Goal: Task Accomplishment & Management: Use online tool/utility

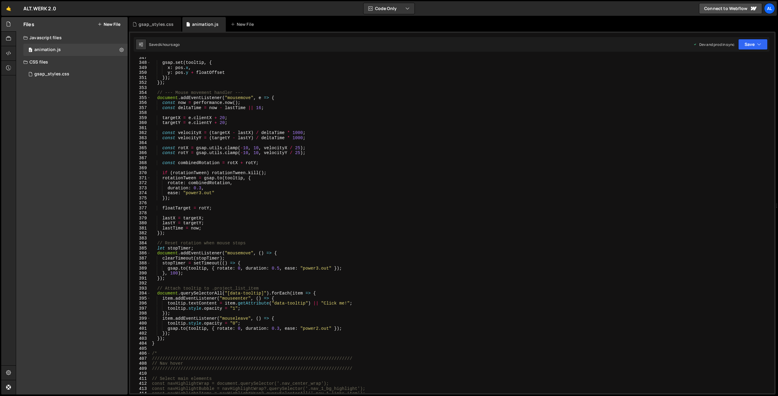
scroll to position [1751, 0]
drag, startPoint x: 300, startPoint y: 303, endPoint x: 275, endPoint y: 301, distance: 25.6
click at [275, 293] on div "gsap . set ( tooltip , { x : pos . x , y : pos . y + floatOffset }) ; }) ; // -…" at bounding box center [462, 228] width 623 height 346
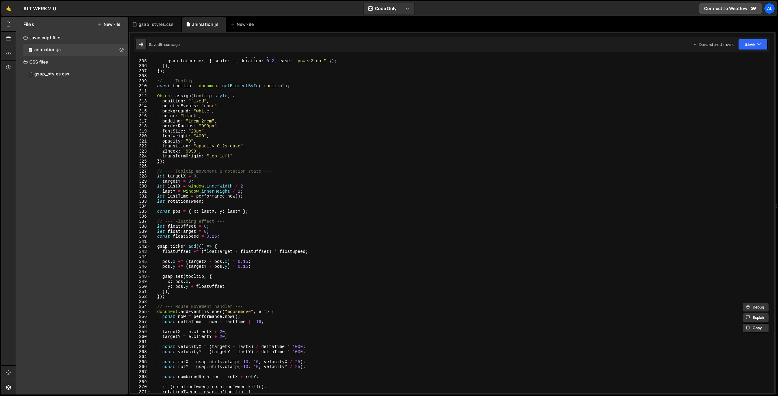
scroll to position [1507, 0]
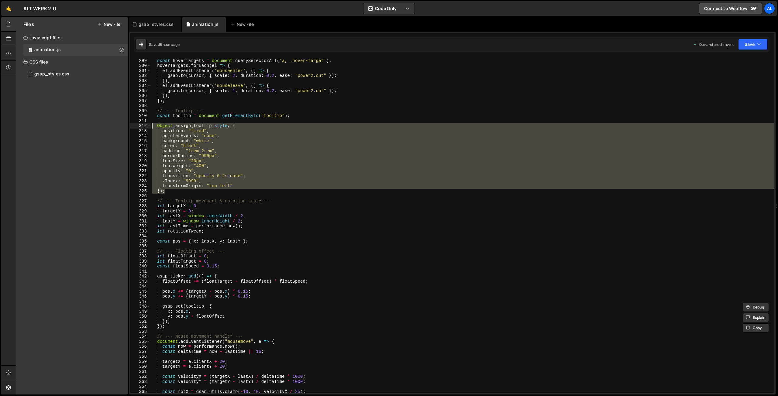
drag, startPoint x: 170, startPoint y: 190, endPoint x: 151, endPoint y: 127, distance: 65.5
click at [151, 127] on div "// --- Hover effect --- const hoverTargets = document . querySelectorAll ( 'a, …" at bounding box center [462, 226] width 623 height 346
paste textarea "});"
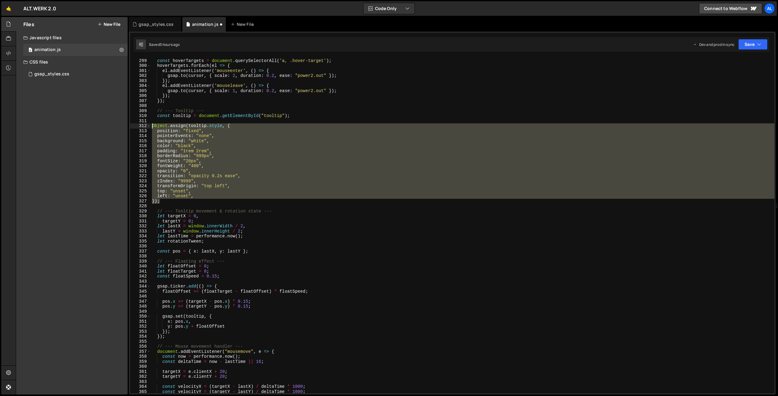
drag, startPoint x: 159, startPoint y: 191, endPoint x: 161, endPoint y: 133, distance: 58.1
click at [151, 126] on div "// --- Hover effect --- const hoverTargets = document . querySelectorAll ( 'a, …" at bounding box center [462, 225] width 623 height 336
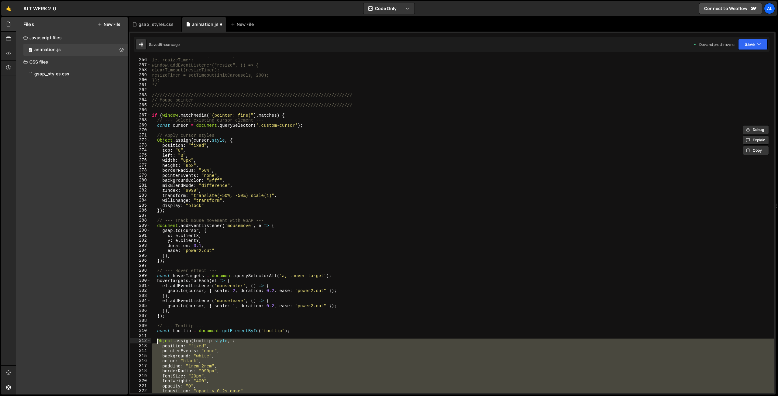
scroll to position [1293, 0]
click at [525, 46] on button "Save" at bounding box center [752, 44] width 29 height 11
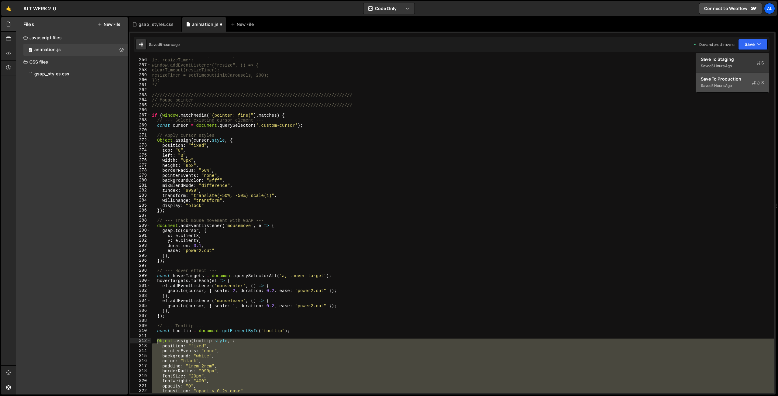
click at [525, 83] on div "5 hours ago" at bounding box center [721, 85] width 20 height 5
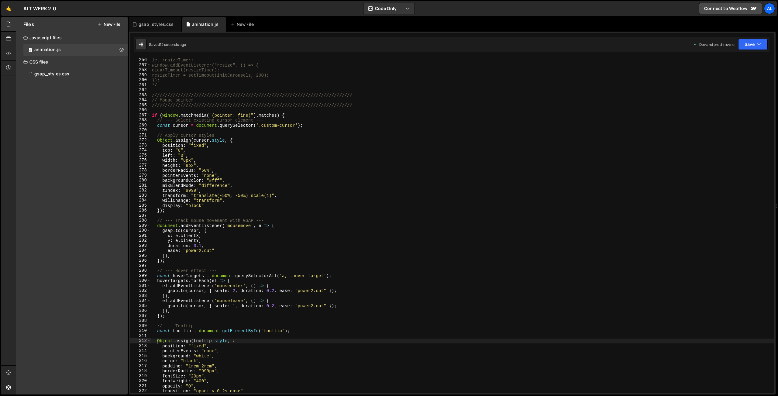
click at [240, 178] on div "// Re-init on resize (debounced) let resizeTimer; window.addEventListener("resi…" at bounding box center [462, 226] width 623 height 346
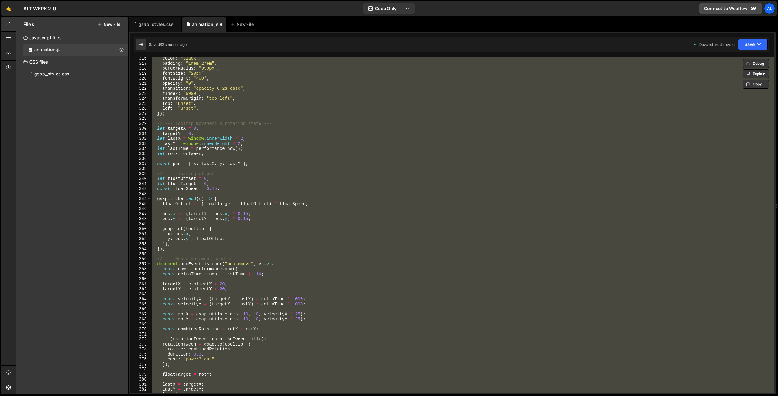
click at [397, 177] on div "color : "black" , padding : "1rem 2rem" , borderRadius : "999px" , fontSize : "…" at bounding box center [462, 225] width 623 height 336
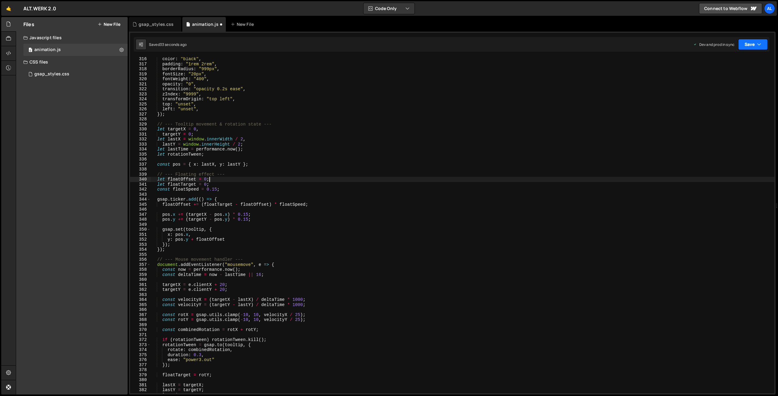
click at [525, 43] on button "Save" at bounding box center [752, 44] width 29 height 11
drag, startPoint x: 723, startPoint y: 84, endPoint x: 521, endPoint y: 33, distance: 208.8
click at [525, 84] on div "32 seconds ago" at bounding box center [724, 85] width 27 height 5
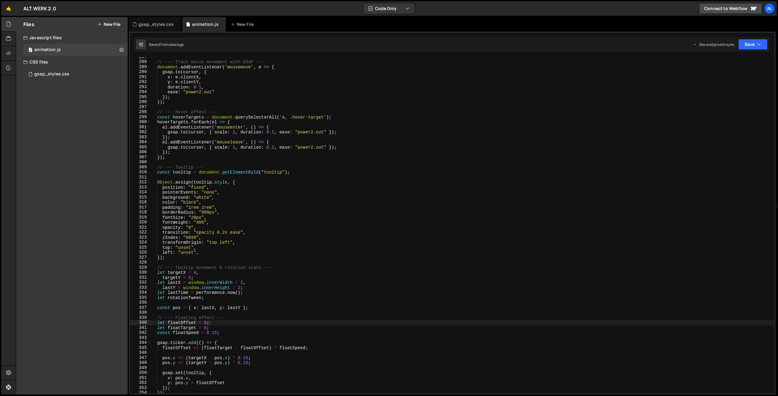
scroll to position [1451, 0]
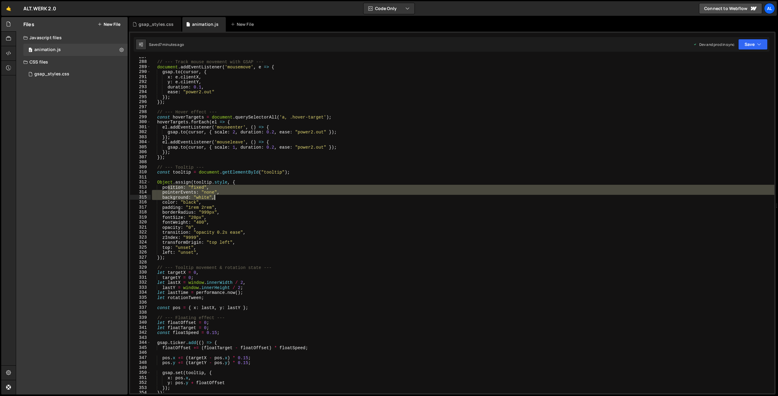
drag, startPoint x: 169, startPoint y: 187, endPoint x: 214, endPoint y: 197, distance: 46.1
click at [214, 197] on div "// --- Track mouse movement with GSAP --- document . addEventListener ( 'mousem…" at bounding box center [462, 227] width 623 height 346
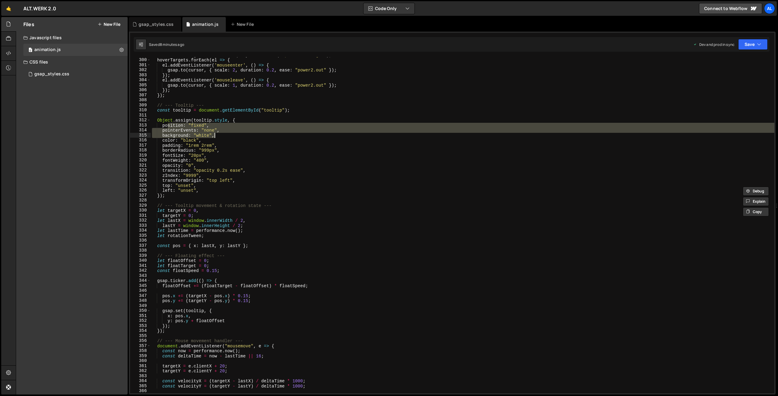
scroll to position [1514, 0]
click at [194, 164] on div "hoverTargets . forEach ( el => { el . addEventListener ( 'mouseenter' , ( ) => …" at bounding box center [462, 230] width 623 height 346
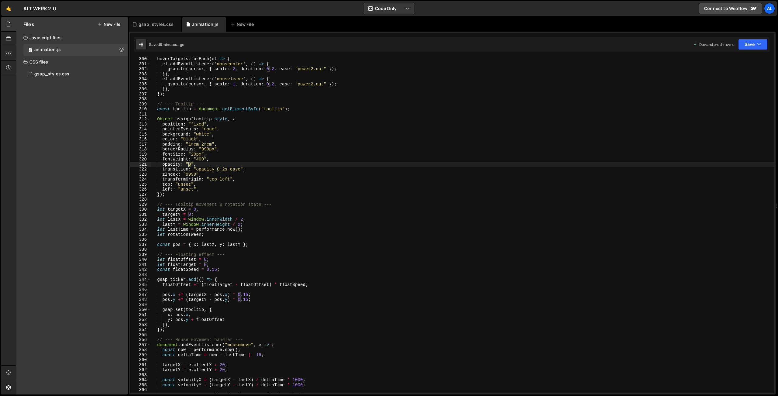
click at [190, 164] on div "hoverTargets . forEach ( el => { el . addEventListener ( 'mouseenter' , ( ) => …" at bounding box center [462, 230] width 623 height 346
click at [525, 44] on button "Save" at bounding box center [752, 44] width 29 height 11
drag, startPoint x: 733, startPoint y: 85, endPoint x: 563, endPoint y: 45, distance: 175.2
click at [525, 85] on div "8 minutes ago" at bounding box center [723, 85] width 24 height 5
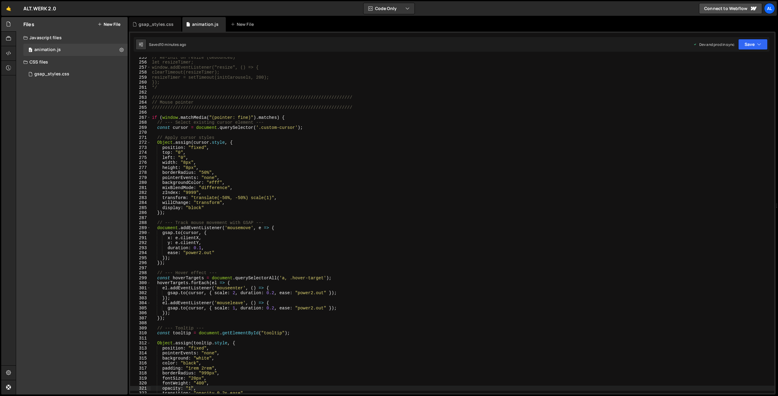
scroll to position [1290, 0]
click at [308, 129] on div "// Re-init on resize (debounced) let resizeTimer; window.addEventListener("resi…" at bounding box center [462, 228] width 623 height 346
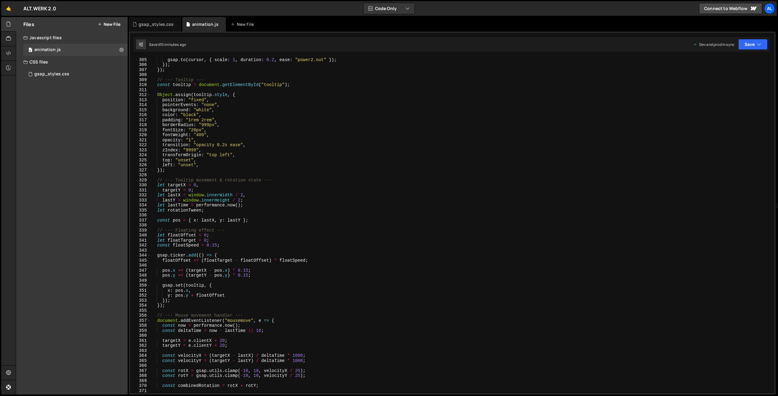
scroll to position [1508, 0]
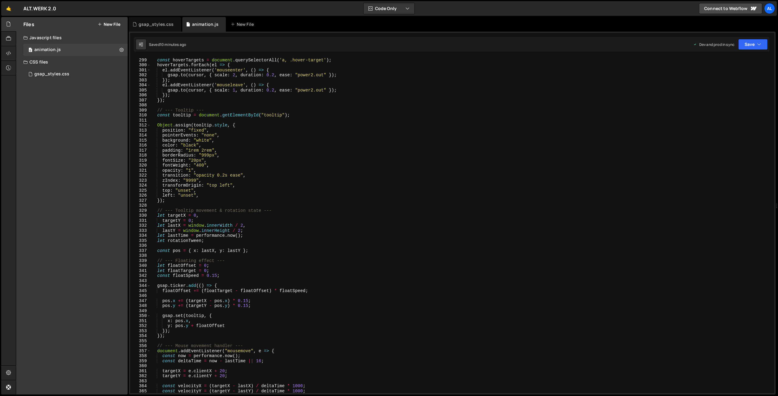
click at [300, 116] on div "// --- Hover effect --- const hoverTargets = document . querySelectorAll ( 'a, …" at bounding box center [462, 226] width 623 height 346
type textarea "const tooltip = document.getElementById("tooltip");"
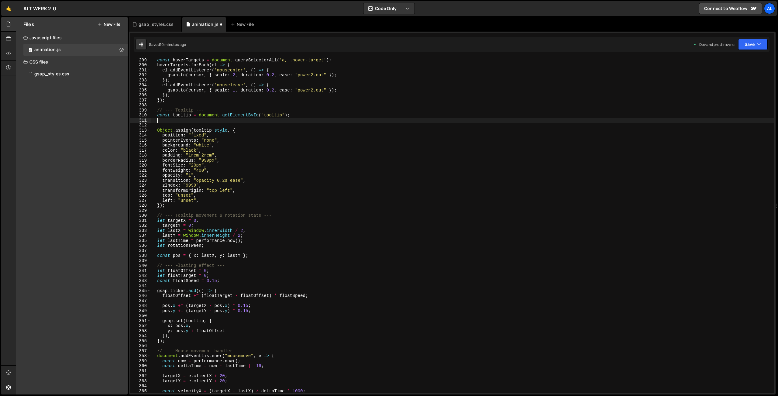
paste textarea "}"
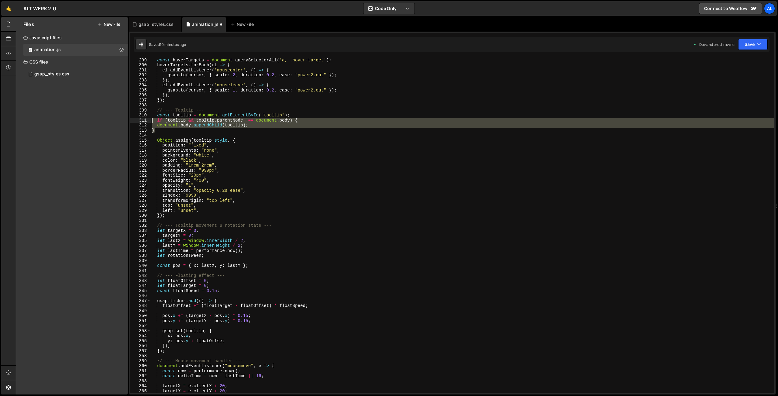
drag, startPoint x: 162, startPoint y: 130, endPoint x: 144, endPoint y: 122, distance: 20.1
click at [151, 122] on div "// --- Hover effect --- const hoverTargets = document . querySelectorAll ( 'a, …" at bounding box center [462, 225] width 623 height 336
click at [525, 44] on button "Save" at bounding box center [752, 44] width 29 height 11
click at [525, 87] on div "10 minutes ago" at bounding box center [724, 85] width 26 height 5
drag, startPoint x: 149, startPoint y: 126, endPoint x: 133, endPoint y: 120, distance: 17.1
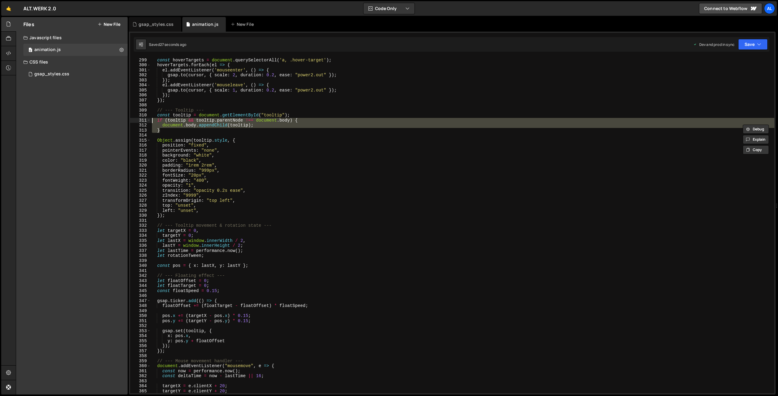
click at [151, 120] on div "// --- Hover effect --- const hoverTargets = document . querySelectorAll ( 'a, …" at bounding box center [462, 225] width 623 height 336
type textarea "if (tooltip && tooltip.parentNode !== document.body) { document.body.appendChil…"
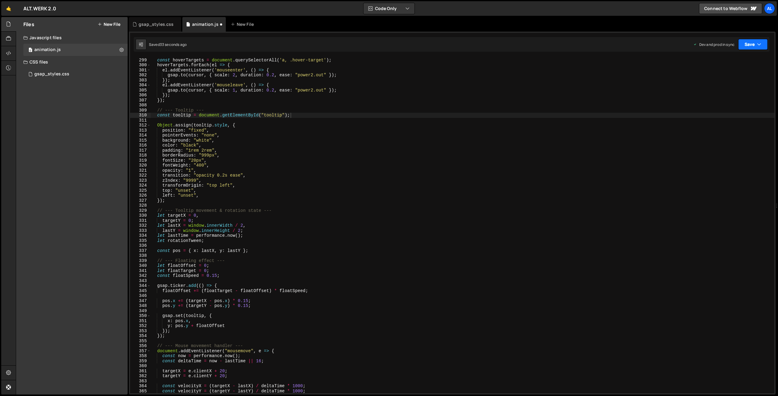
drag, startPoint x: 741, startPoint y: 46, endPoint x: 738, endPoint y: 57, distance: 11.2
click at [525, 46] on button "Save" at bounding box center [752, 44] width 29 height 11
click at [525, 78] on div "Save to Production S" at bounding box center [732, 79] width 63 height 6
click at [262, 161] on div "// --- Hover effect --- const hoverTargets = document . querySelectorAll ( 'a, …" at bounding box center [462, 226] width 623 height 346
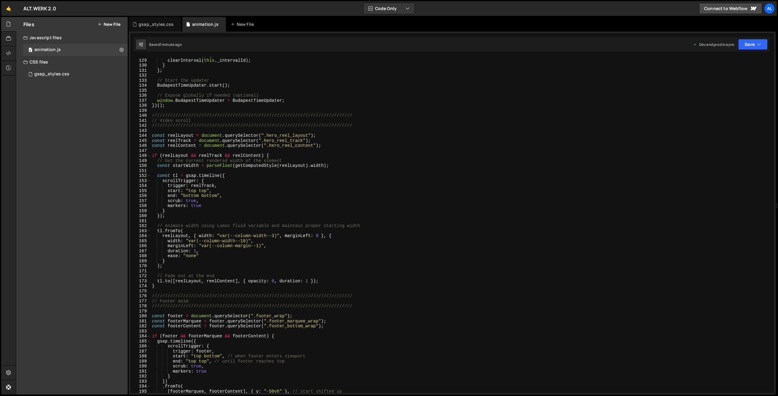
scroll to position [656, 0]
click at [223, 252] on div "stop : function ( ) { clearInterval ( this . _intervalId ) ; } } ; // Start the…" at bounding box center [462, 226] width 623 height 346
click at [214, 258] on div "stop : function ( ) { clearInterval ( this . _intervalId ) ; } } ; // Start the…" at bounding box center [462, 226] width 623 height 346
click at [213, 207] on div "stop : function ( ) { clearInterval ( this . _intervalId ) ; } } ; // Start the…" at bounding box center [462, 226] width 623 height 346
click at [205, 201] on div "stop : function ( ) { clearInterval ( this . _intervalId ) ; } } ; // Start the…" at bounding box center [462, 226] width 623 height 346
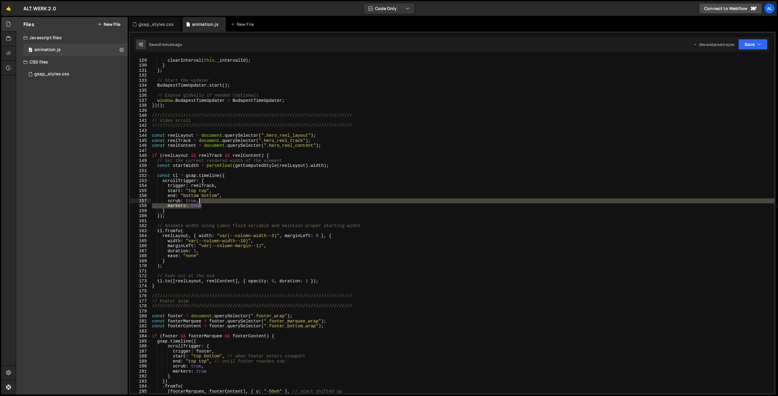
drag, startPoint x: 207, startPoint y: 206, endPoint x: 204, endPoint y: 201, distance: 5.1
click at [204, 201] on div "stop : function ( ) { clearInterval ( this . _intervalId ) ; } } ; // Start the…" at bounding box center [462, 226] width 623 height 346
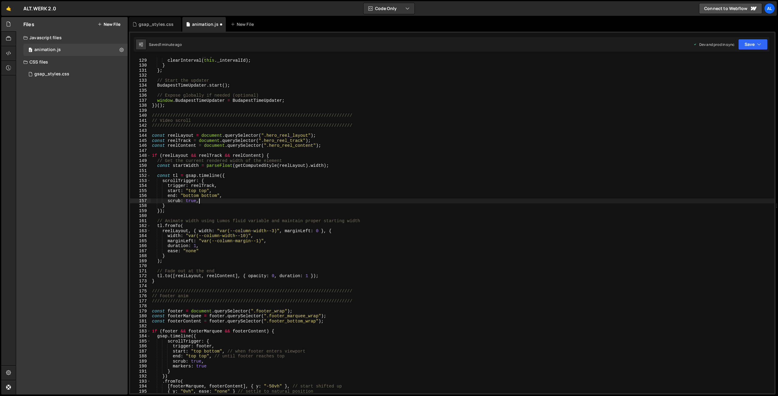
type textarea "scrub: true"
click at [525, 46] on button "Save" at bounding box center [752, 44] width 29 height 11
click at [525, 79] on div "Save to Production S" at bounding box center [732, 79] width 63 height 6
click at [310, 112] on div "stop : function ( ) { clearInterval ( this . _intervalId ) ; } } ; // Start the…" at bounding box center [462, 226] width 623 height 346
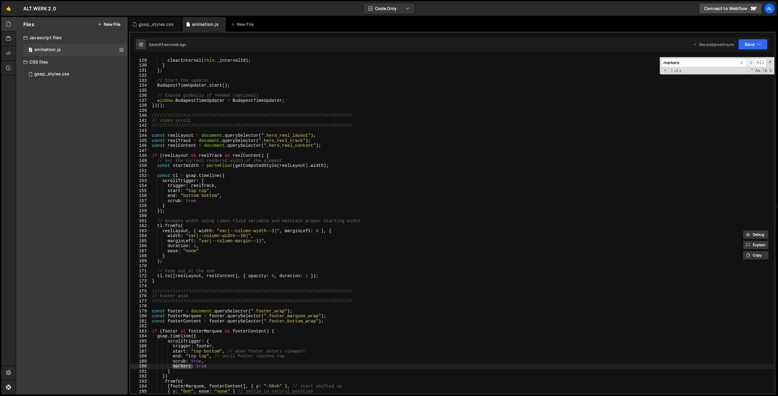
type input "markers"
click at [525, 64] on span "​" at bounding box center [750, 62] width 9 height 9
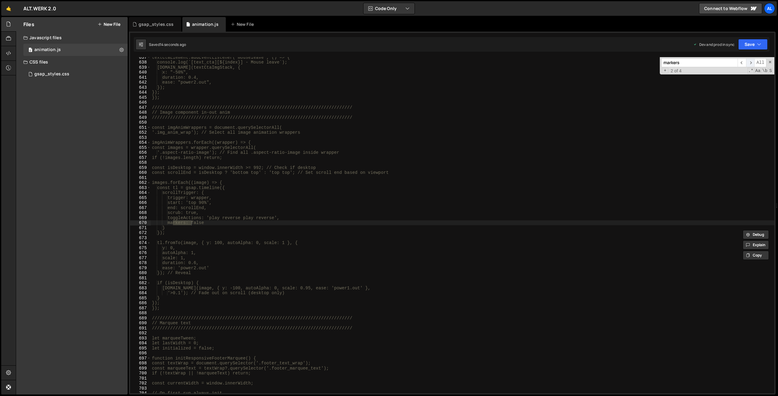
click at [525, 64] on span "​" at bounding box center [750, 62] width 9 height 9
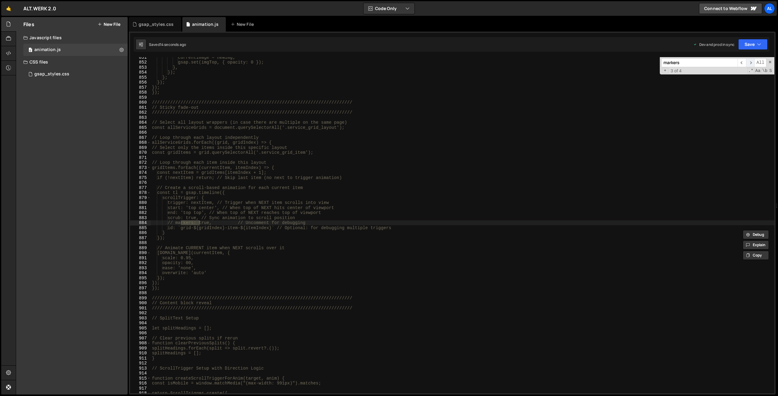
click at [525, 64] on span "​" at bounding box center [750, 62] width 9 height 9
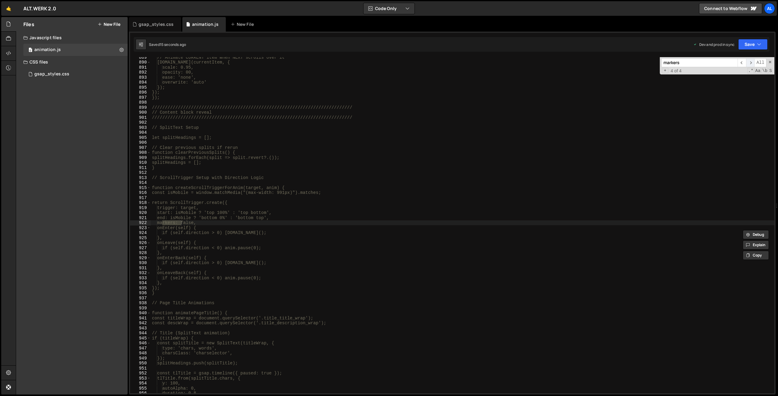
click at [525, 64] on span "​" at bounding box center [750, 62] width 9 height 9
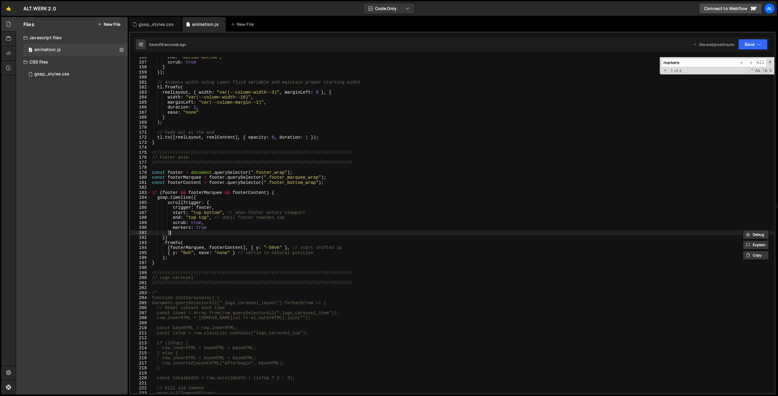
click at [224, 230] on div "end : "bottom bottom" , scrub : true } }) ; // Animate width using Lumos fluid …" at bounding box center [462, 228] width 623 height 346
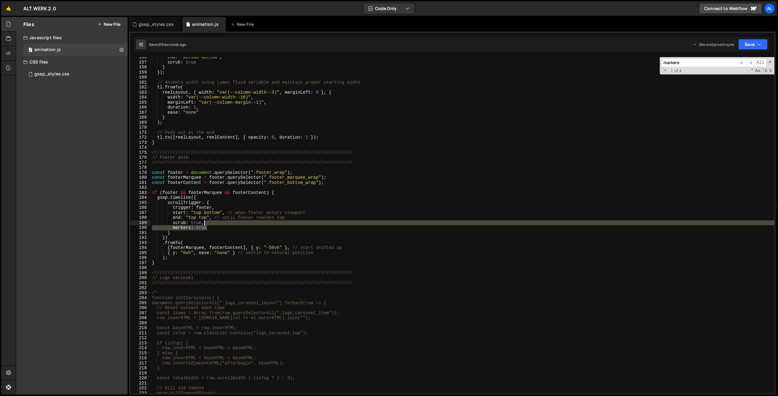
drag, startPoint x: 218, startPoint y: 227, endPoint x: 210, endPoint y: 224, distance: 8.6
click at [210, 224] on div "end : "bottom bottom" , scrub : true } }) ; // Animate width using Lumos fluid …" at bounding box center [462, 228] width 623 height 346
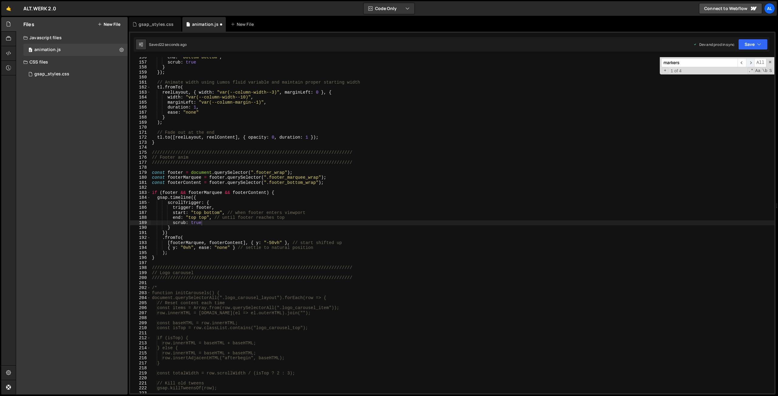
click at [525, 62] on span "​" at bounding box center [750, 62] width 9 height 9
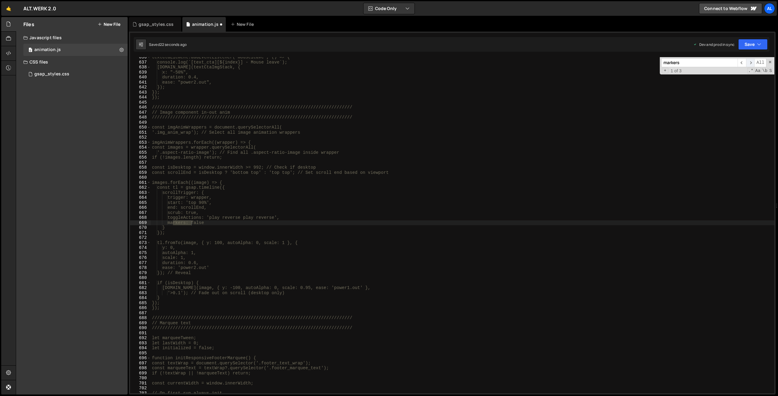
click at [525, 62] on span "​" at bounding box center [750, 62] width 9 height 9
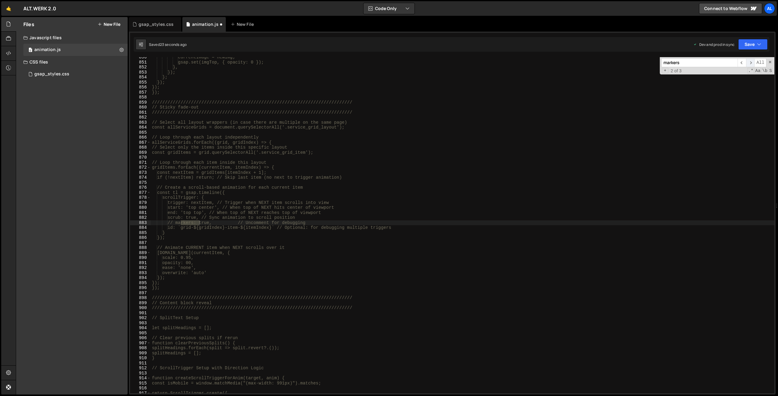
click at [525, 62] on span "​" at bounding box center [750, 62] width 9 height 9
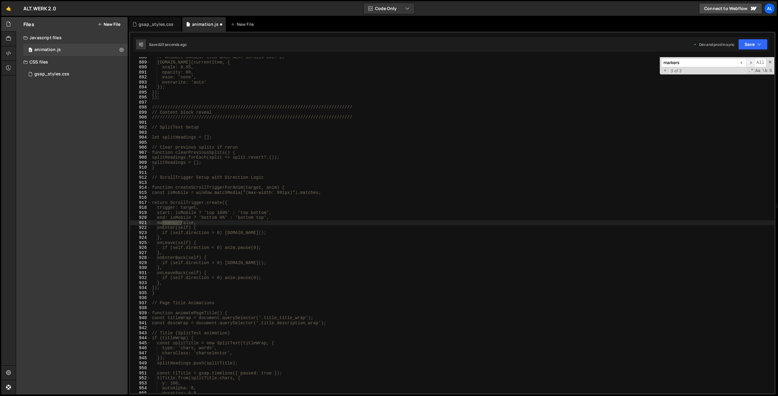
click at [525, 62] on span "​" at bounding box center [750, 62] width 9 height 9
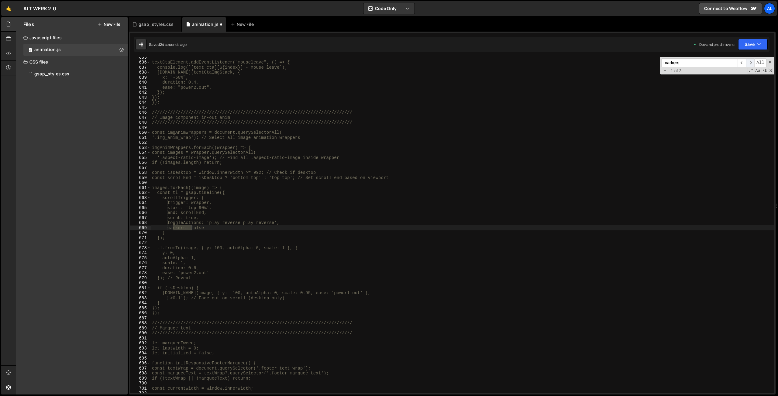
click at [525, 62] on span "​" at bounding box center [750, 62] width 9 height 9
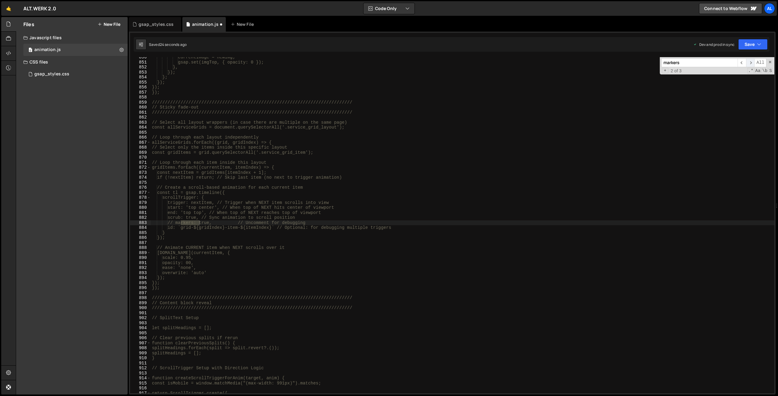
click at [525, 62] on span "​" at bounding box center [750, 62] width 9 height 9
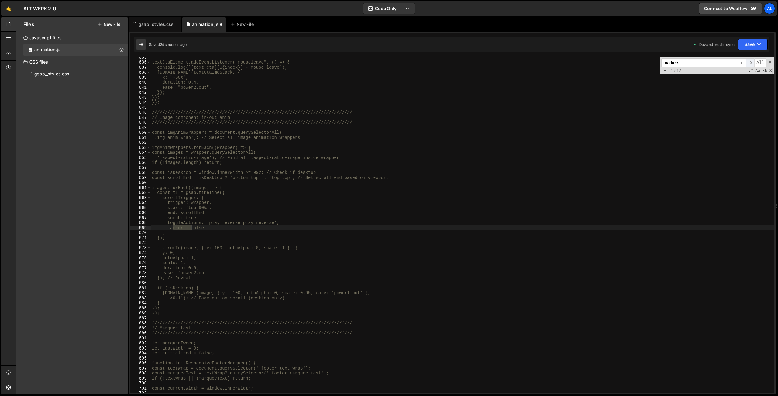
scroll to position [3195, 0]
drag, startPoint x: 745, startPoint y: 43, endPoint x: 743, endPoint y: 59, distance: 15.7
click at [525, 43] on button "Save" at bounding box center [752, 44] width 29 height 11
drag, startPoint x: 732, startPoint y: 84, endPoint x: 711, endPoint y: 81, distance: 21.2
click at [525, 84] on div "24 seconds ago" at bounding box center [724, 85] width 27 height 5
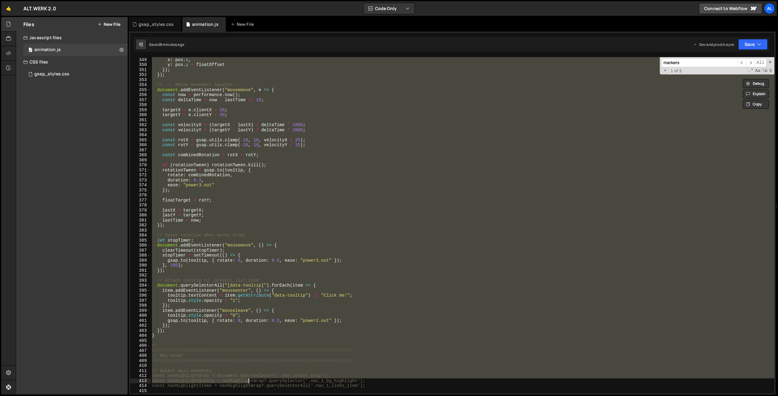
scroll to position [1759, 0]
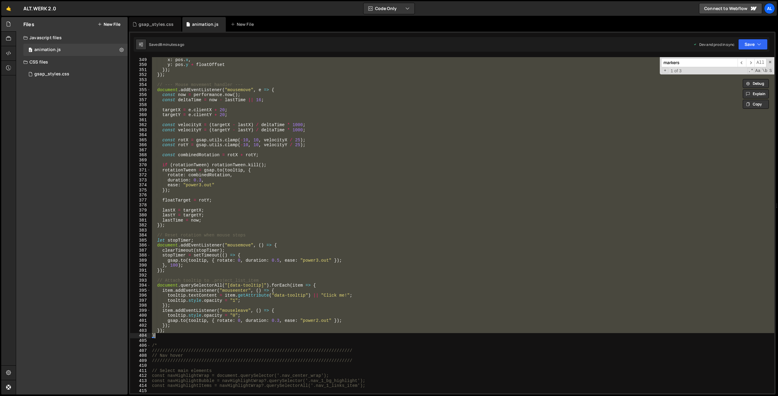
drag, startPoint x: 158, startPoint y: 90, endPoint x: 236, endPoint y: 336, distance: 258.4
click at [236, 293] on div "gsap . set ( tooltip , { x : pos . x , y : pos . y + floatOffset }) ; }) ; // -…" at bounding box center [462, 225] width 623 height 346
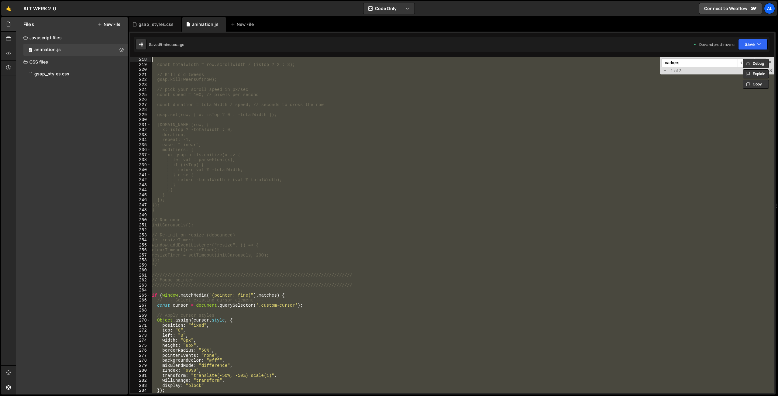
scroll to position [1083, 0]
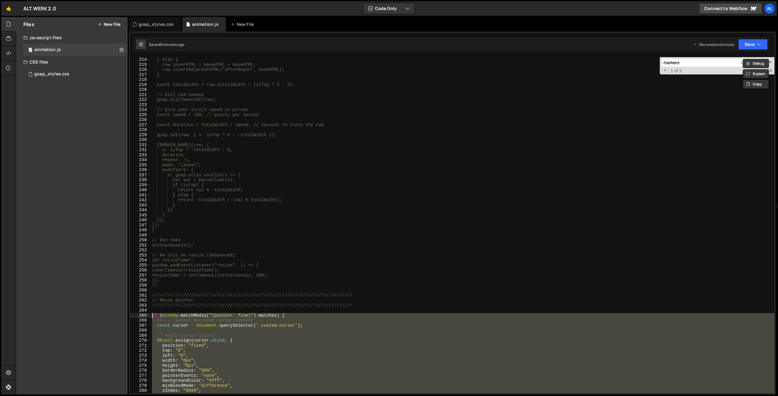
drag, startPoint x: 160, startPoint y: 333, endPoint x: 146, endPoint y: 317, distance: 21.5
click at [151, 293] on div "} else { row.innerHTML = baseHTML + baseHTML; row.insertAdjacentHTML("afterbegi…" at bounding box center [462, 225] width 623 height 336
type textarea "if (window.matchMedia("(pointer: fine)").matches) { // --- Select existing curs…"
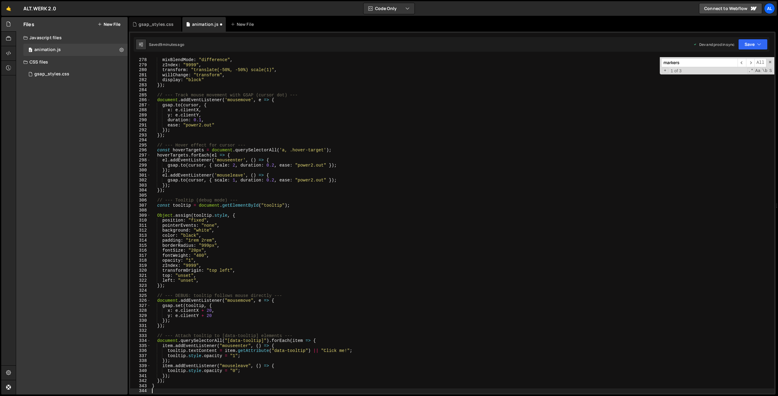
scroll to position [1403, 0]
drag, startPoint x: 747, startPoint y: 45, endPoint x: 732, endPoint y: 70, distance: 29.0
click at [525, 45] on button "Save" at bounding box center [752, 44] width 29 height 11
click at [525, 81] on div "Save to Production S" at bounding box center [732, 79] width 63 height 6
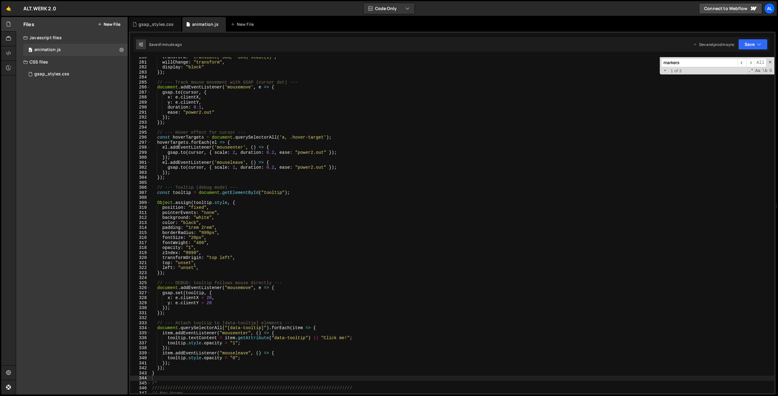
scroll to position [1426, 0]
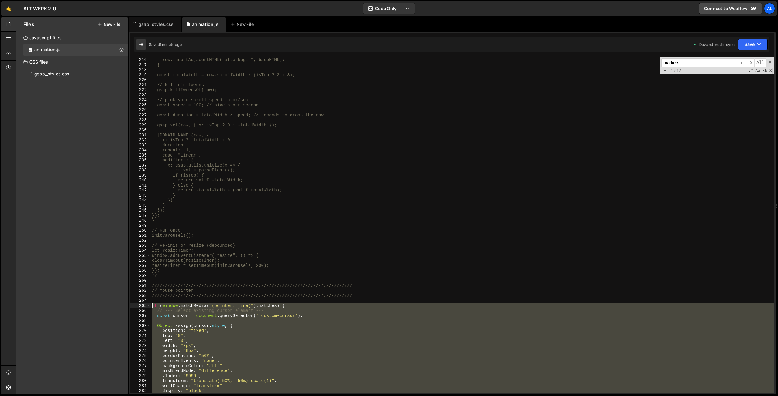
drag, startPoint x: 167, startPoint y: 362, endPoint x: 140, endPoint y: 303, distance: 64.7
click at [151, 293] on div "row.innerHTML = baseHTML + baseHTML; row.insertAdjacentHTML("afterbegin", baseH…" at bounding box center [462, 225] width 623 height 336
type textarea "if (window.matchMedia("(pointer: fine)").matches) { // --- Select existing curs…"
paste textarea
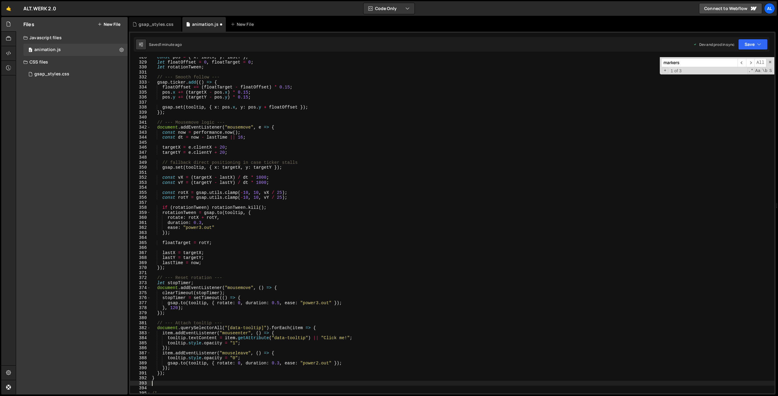
scroll to position [1706, 0]
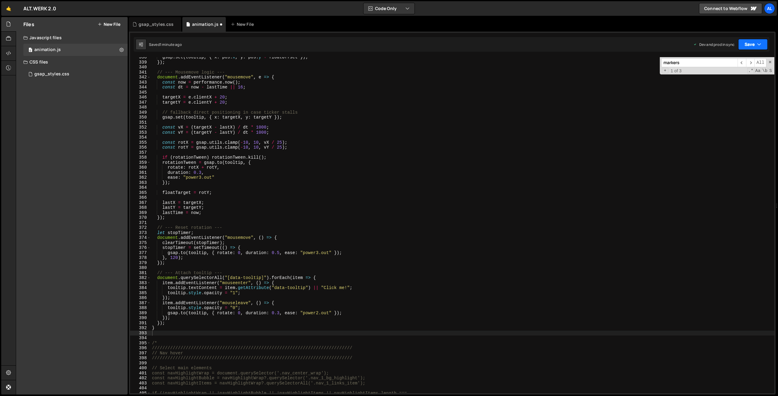
click at [525, 43] on button "Save" at bounding box center [752, 44] width 29 height 11
click at [525, 85] on div "1 minute ago" at bounding box center [721, 85] width 21 height 5
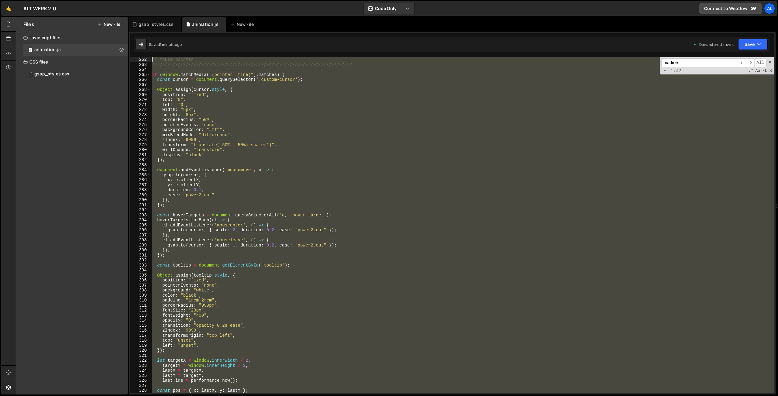
scroll to position [1308, 0]
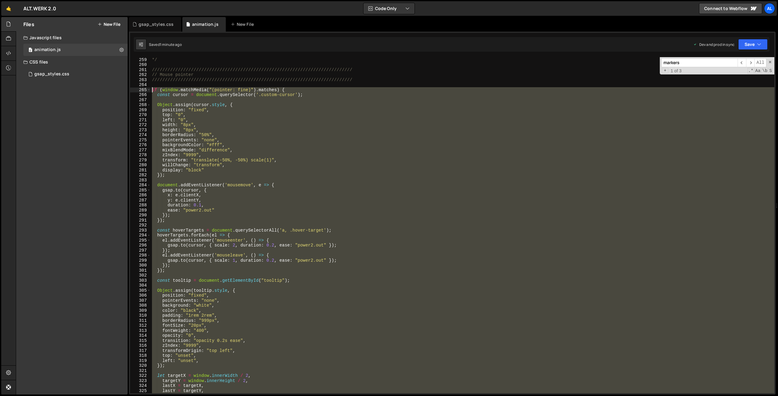
drag, startPoint x: 162, startPoint y: 332, endPoint x: 134, endPoint y: 90, distance: 244.0
click at [151, 88] on div "*/ ////////////////////////////////////////////////////////////////////////////…" at bounding box center [462, 225] width 623 height 336
type textarea "if (window.matchMedia("(pointer: fine)").matches) { const cursor = document.que…"
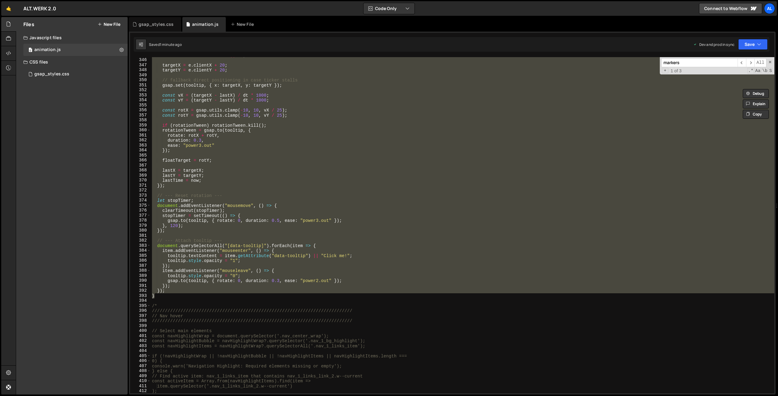
scroll to position [1783, 0]
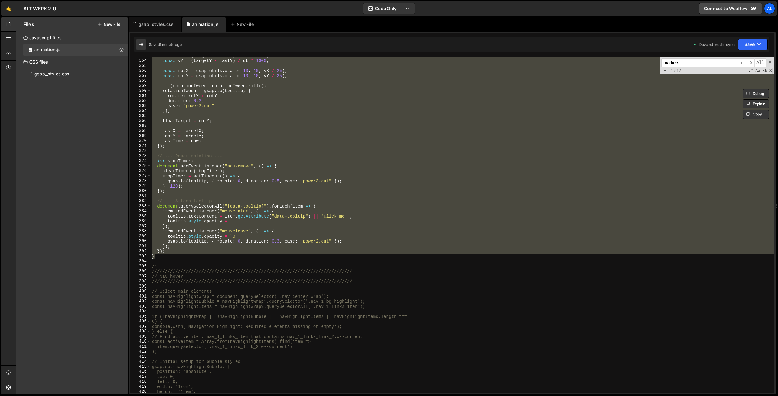
paste textarea
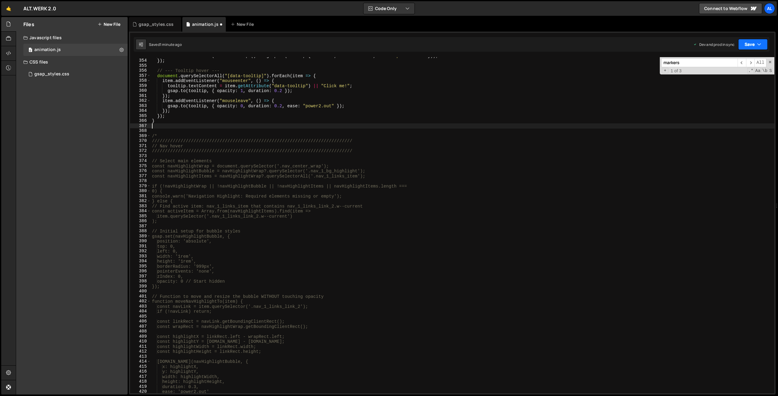
click at [525, 43] on button "Save" at bounding box center [752, 44] width 29 height 11
click at [525, 81] on div "Save to Production S" at bounding box center [732, 79] width 63 height 6
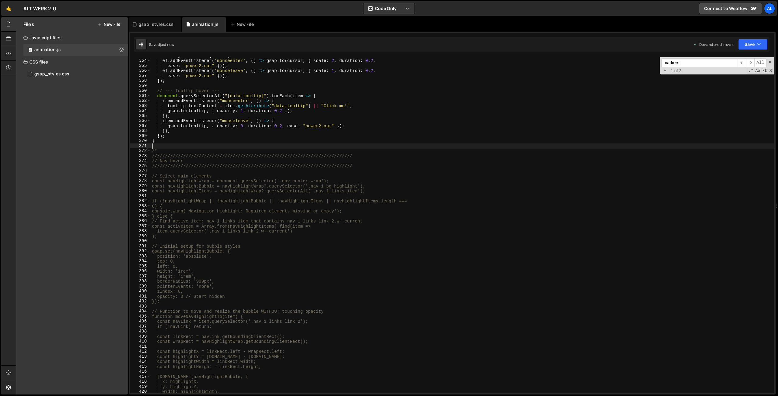
click at [333, 146] on div "hoverTargets . forEach ( el => { el . addEventListener ( 'mouseenter' , ( ) => …" at bounding box center [462, 226] width 623 height 346
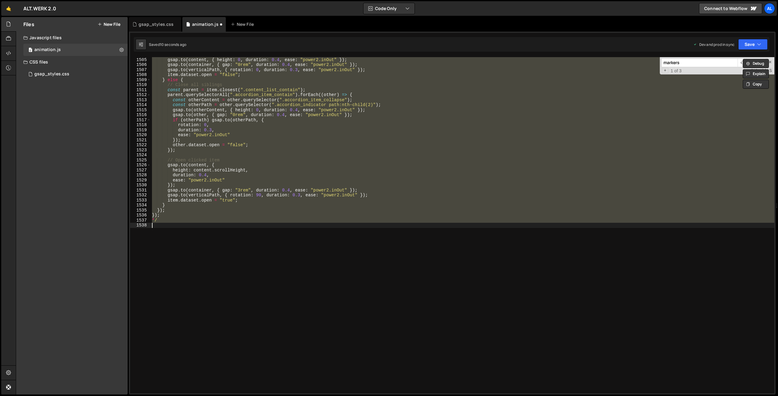
scroll to position [7553, 0]
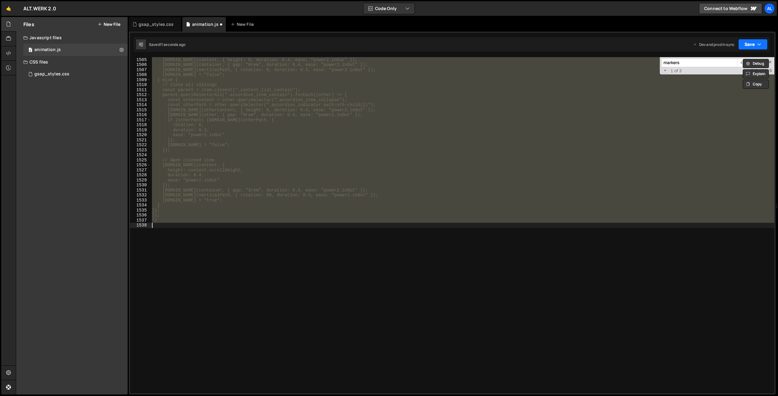
click at [525, 48] on button "Save" at bounding box center [752, 44] width 29 height 11
click at [525, 84] on div "11 seconds ago" at bounding box center [724, 85] width 26 height 5
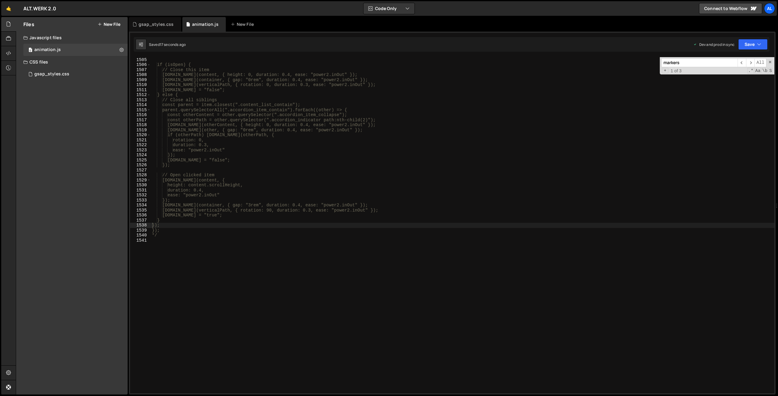
click at [306, 125] on div "const isOpen = [DOMAIN_NAME] === "true"; if (isOpen) { // Close this item [DOMA…" at bounding box center [462, 225] width 623 height 346
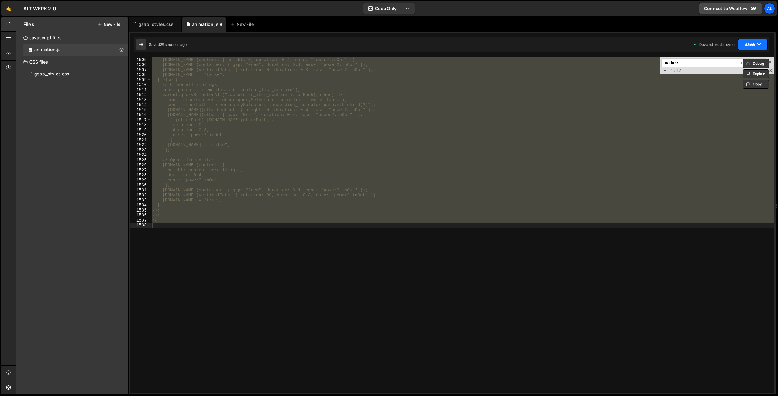
click at [525, 43] on button "Save" at bounding box center [752, 44] width 29 height 11
drag, startPoint x: 727, startPoint y: 81, endPoint x: 419, endPoint y: 4, distance: 317.7
click at [525, 81] on div "Save to Production S" at bounding box center [732, 79] width 63 height 6
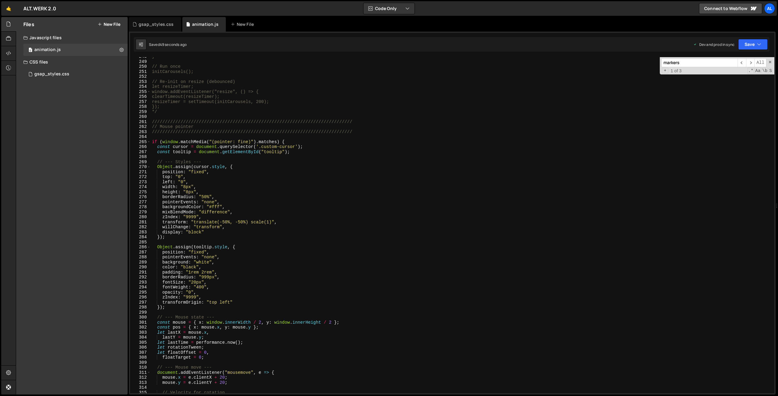
scroll to position [1300, 0]
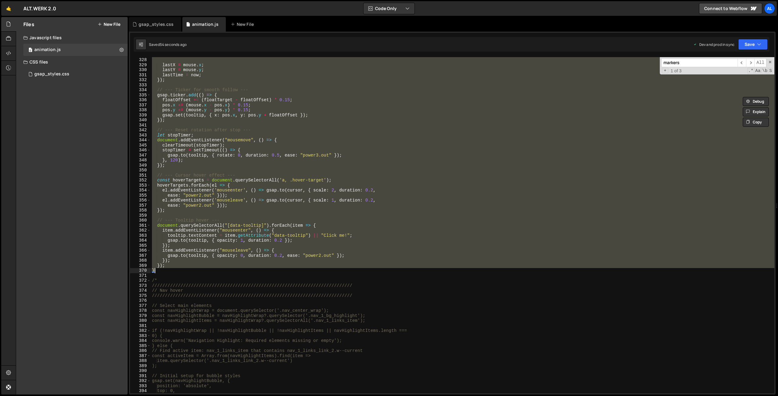
drag, startPoint x: 153, startPoint y: 96, endPoint x: 167, endPoint y: 272, distance: 176.5
click at [167, 272] on div "}) ; lastX = mouse . x ; lastY = mouse . y ; lastTime = now ; }) ; // --- Ticke…" at bounding box center [462, 225] width 623 height 346
type textarea "}); }"
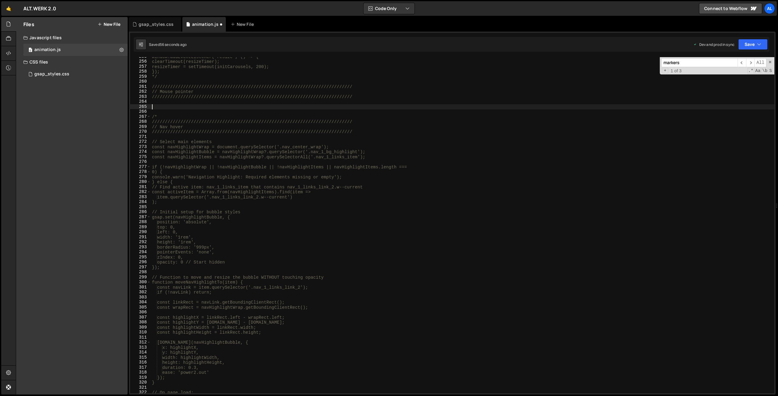
scroll to position [1649, 0]
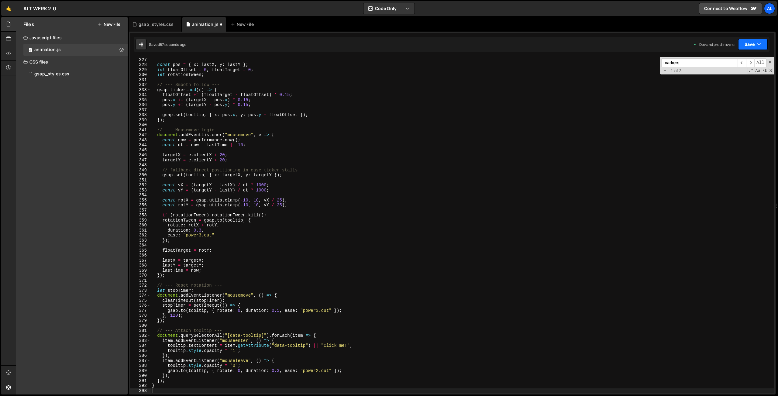
click at [525, 46] on button "Save" at bounding box center [752, 44] width 29 height 11
click at [525, 84] on div "40 seconds ago" at bounding box center [724, 85] width 27 height 5
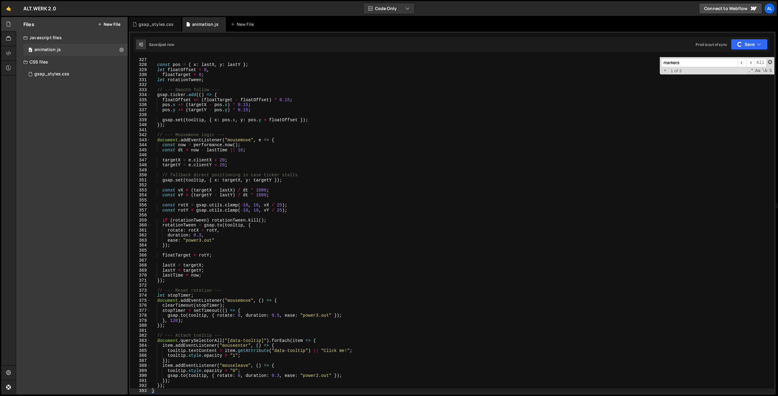
drag, startPoint x: 771, startPoint y: 63, endPoint x: 749, endPoint y: 64, distance: 21.6
click at [525, 63] on span at bounding box center [770, 62] width 4 height 4
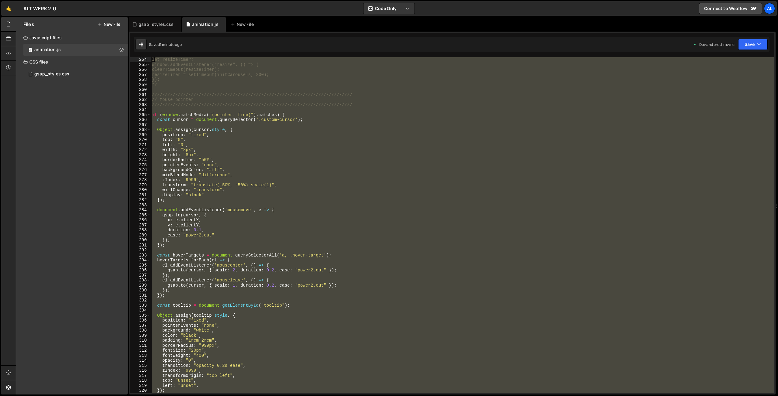
scroll to position [1243, 0]
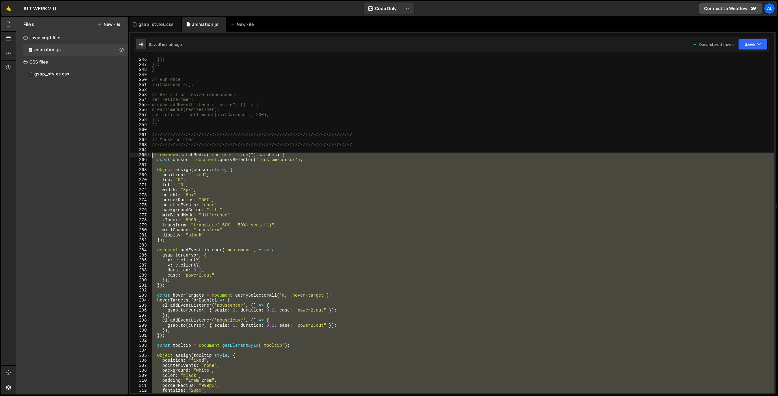
drag, startPoint x: 161, startPoint y: 358, endPoint x: 139, endPoint y: 155, distance: 204.7
click at [151, 155] on div "}); }); } // Run once initCarousels(); // Re-init on resize (debounced) let res…" at bounding box center [462, 225] width 623 height 336
type textarea "if (window.matchMedia("(pointer: fine)").matches) { const cursor = document.que…"
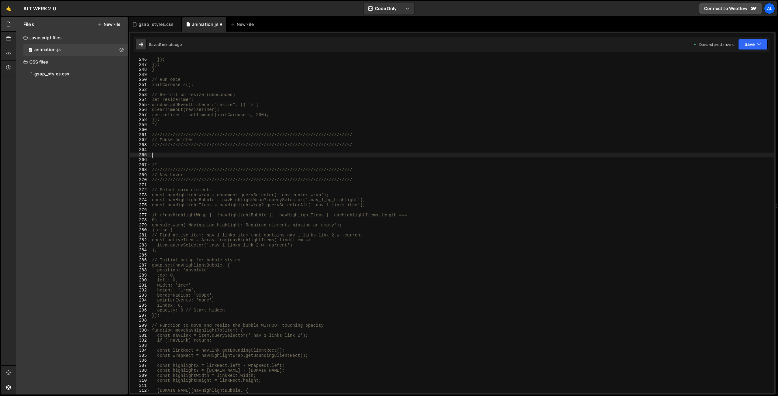
scroll to position [1503, 0]
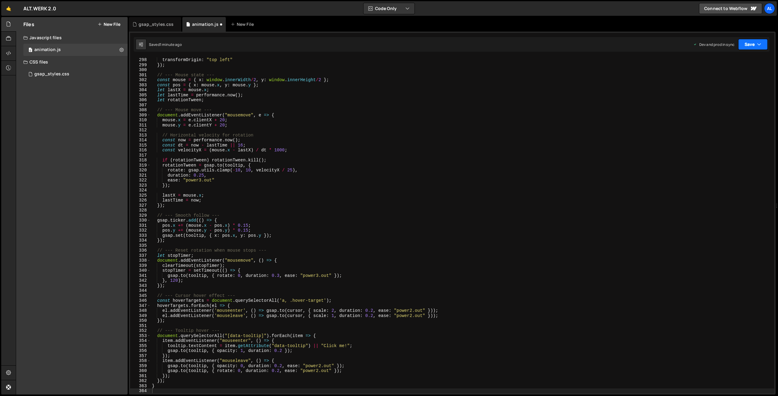
click at [525, 45] on button "Save" at bounding box center [752, 44] width 29 height 11
click at [525, 89] on div "Saved 1 minute ago" at bounding box center [732, 85] width 63 height 7
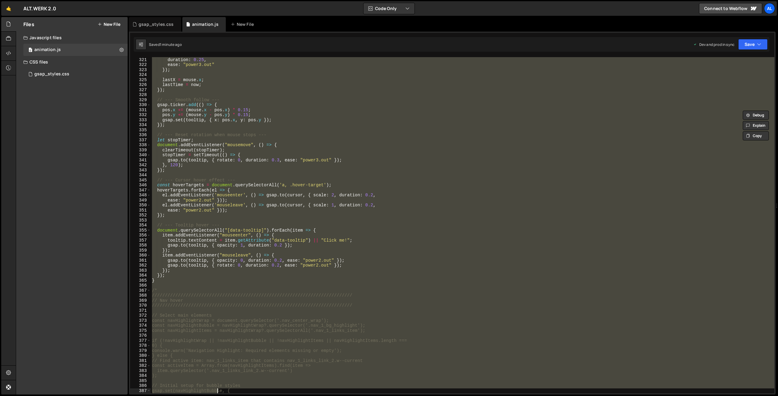
scroll to position [1634, 0]
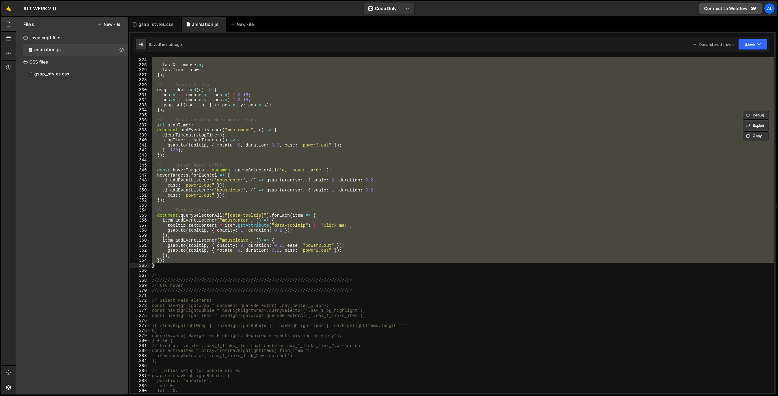
drag, startPoint x: 160, startPoint y: 134, endPoint x: 186, endPoint y: 267, distance: 135.0
click at [186, 267] on div "}) ; lastX = mouse . x ; lastTime = now ; }) ; // --- Smooth follow --- gsap . …" at bounding box center [462, 225] width 623 height 346
type textarea "}); }"
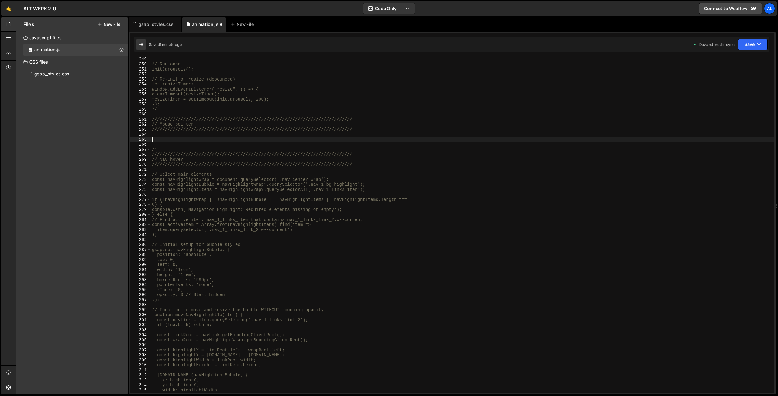
scroll to position [1513, 0]
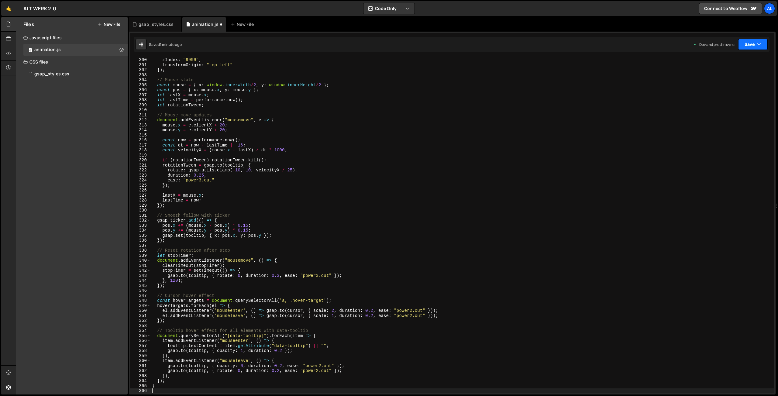
click at [525, 46] on button "Save" at bounding box center [752, 44] width 29 height 11
click at [525, 84] on div "1 minute ago" at bounding box center [721, 85] width 21 height 5
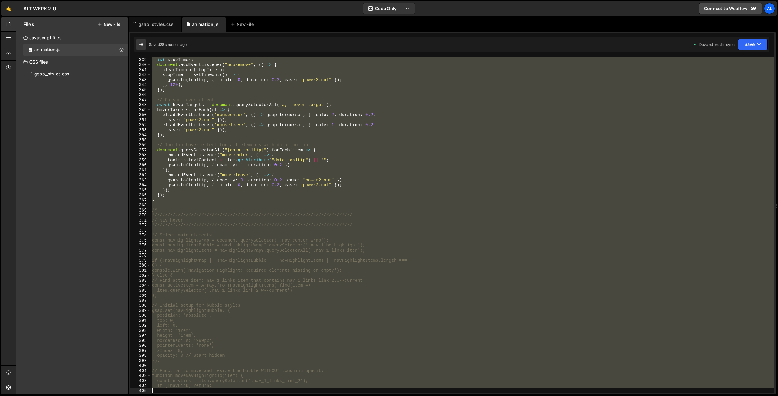
scroll to position [1714, 0]
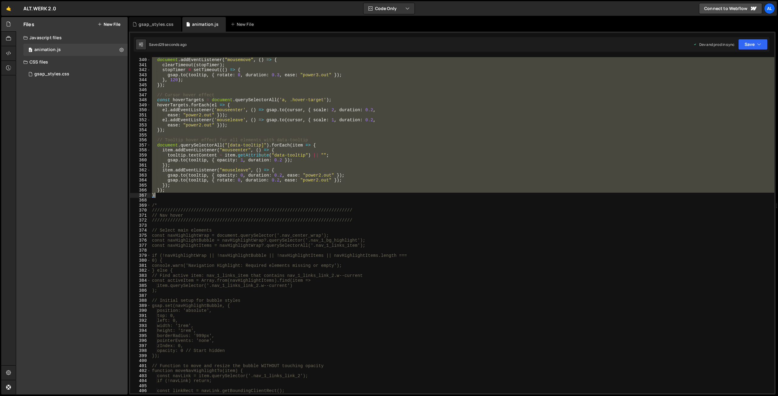
drag, startPoint x: 153, startPoint y: 176, endPoint x: 175, endPoint y: 197, distance: 30.5
click at [175, 197] on div "let stopTimer ; document . addEventListener ( "mousemove" , ( ) => { clearTimeo…" at bounding box center [462, 225] width 623 height 346
type textarea "}); }"
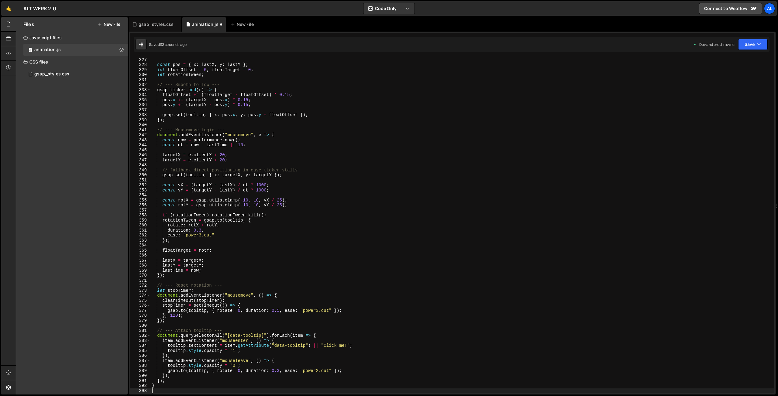
scroll to position [1649, 0]
click at [525, 45] on button "Save" at bounding box center [752, 44] width 29 height 11
click at [525, 82] on div "Save to Production S" at bounding box center [732, 79] width 63 height 6
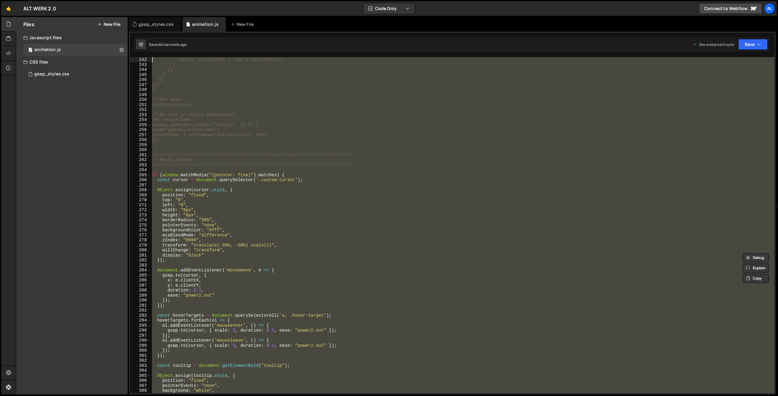
scroll to position [1223, 0]
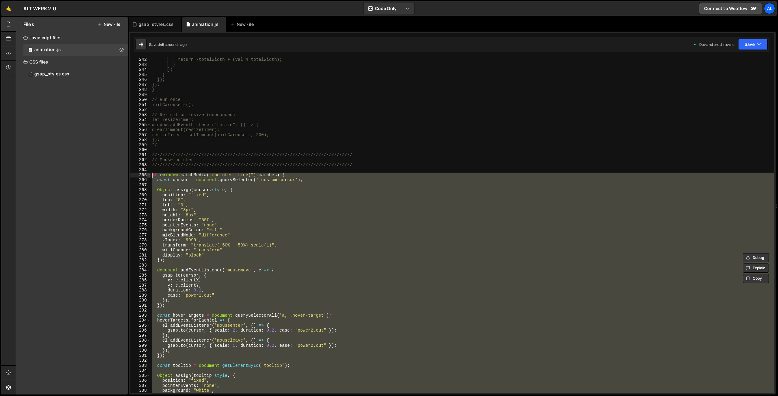
drag, startPoint x: 159, startPoint y: 255, endPoint x: 147, endPoint y: 177, distance: 79.5
click at [151, 177] on div "return -totalWidth + (val % totalWidth); } }) } }); }); } // Run once initCarou…" at bounding box center [462, 225] width 623 height 336
type textarea "if (window.matchMedia("(pointer: fine)").matches) { const cursor = document.que…"
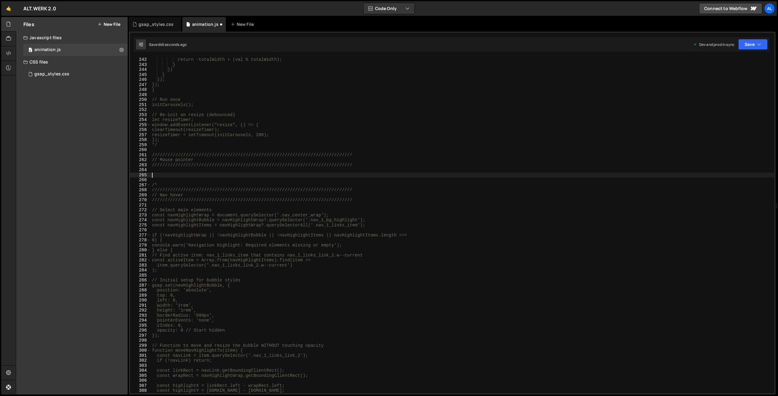
scroll to position [1263, 0]
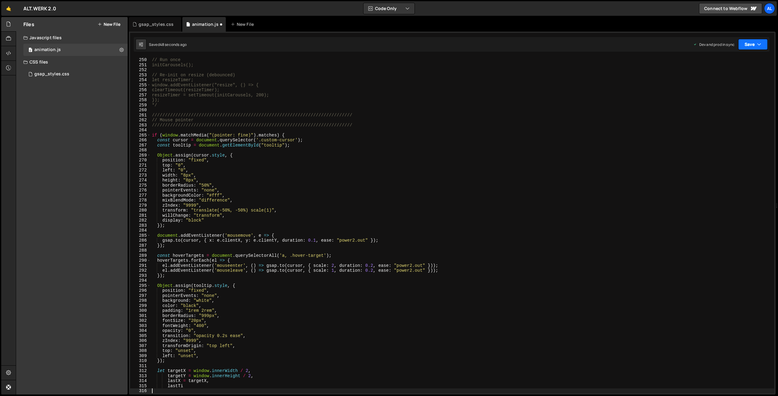
click at [525, 44] on button "Save" at bounding box center [752, 44] width 29 height 11
click at [525, 77] on div "Save to Production S" at bounding box center [732, 79] width 63 height 6
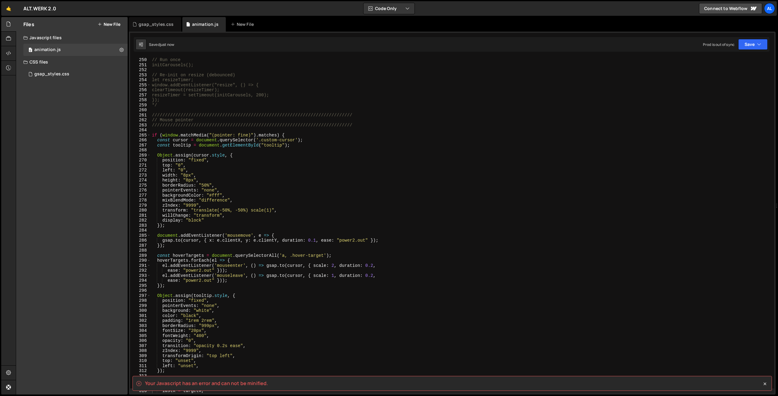
click at [205, 170] on div "// Run once initCarousels(); // Re-init on resize (debounced) let resizeTimer; …" at bounding box center [462, 225] width 623 height 346
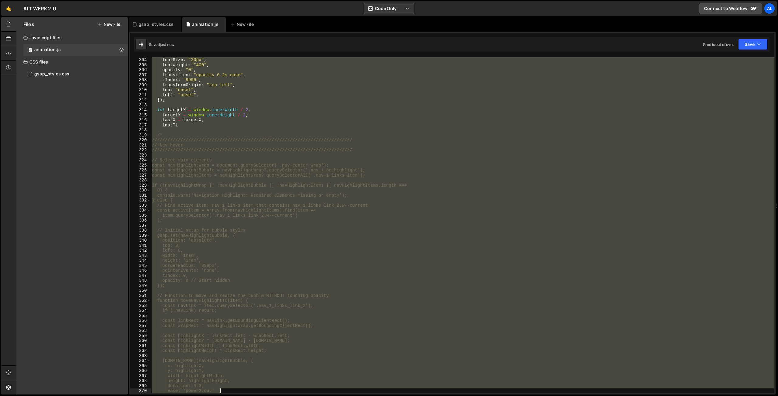
scroll to position [1539, 0]
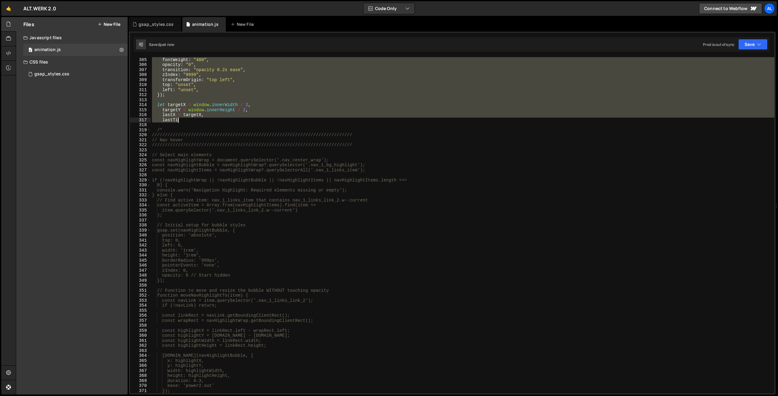
drag, startPoint x: 151, startPoint y: 134, endPoint x: 187, endPoint y: 118, distance: 38.6
click at [187, 118] on div "fontSize : "20px" , fontWeight : "400" , opacity : "0" , transition : "opacity …" at bounding box center [462, 225] width 623 height 346
type textarea "lastX = targetX, lastTi"
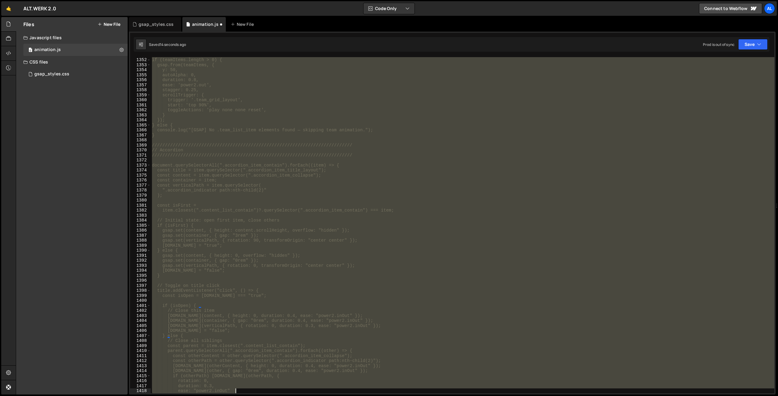
scroll to position [6877, 0]
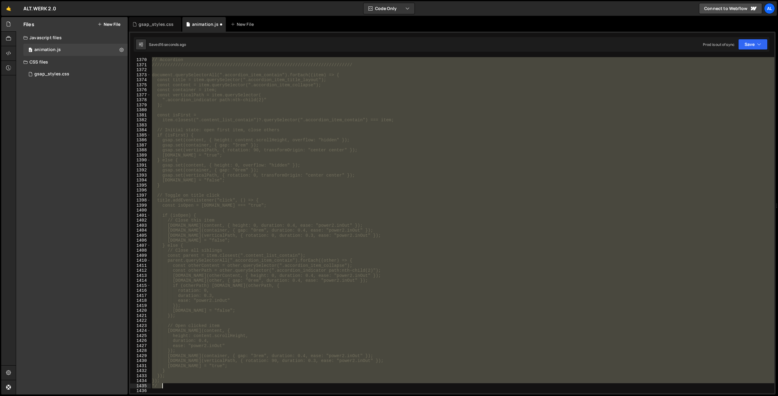
drag, startPoint x: 156, startPoint y: 152, endPoint x: 199, endPoint y: 385, distance: 236.9
click at [199, 293] on div "///////////////////////////////////////////////////////////////////////////// /…" at bounding box center [462, 225] width 623 height 346
type textarea "}); */"
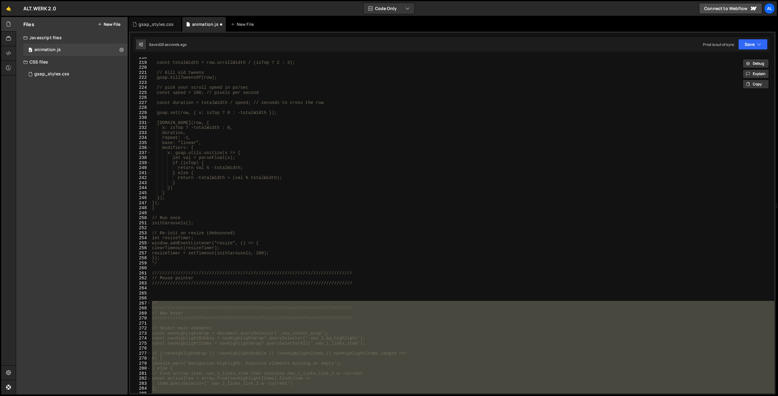
scroll to position [1105, 0]
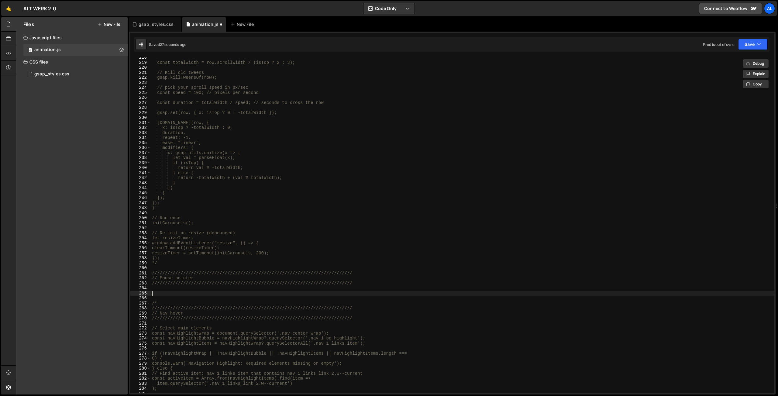
click at [201, 293] on div "const totalWidth = row.scrollWidth / (isTop ? 2 : 3); // Kill old tweens gsap.k…" at bounding box center [462, 228] width 623 height 346
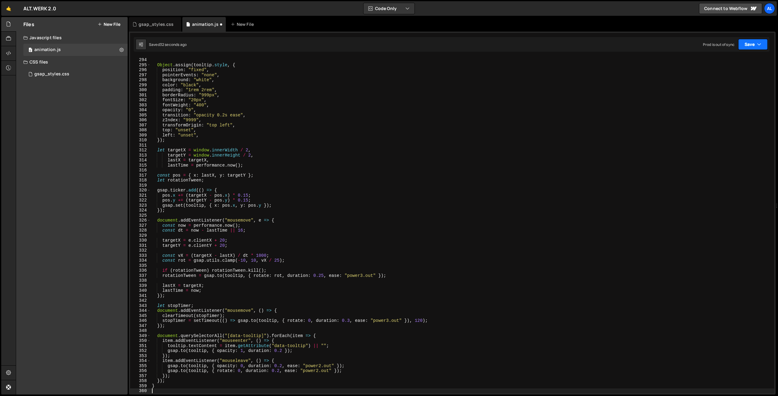
click at [525, 46] on button "Save" at bounding box center [752, 44] width 29 height 11
click at [525, 86] on div "1 minute ago" at bounding box center [721, 85] width 21 height 5
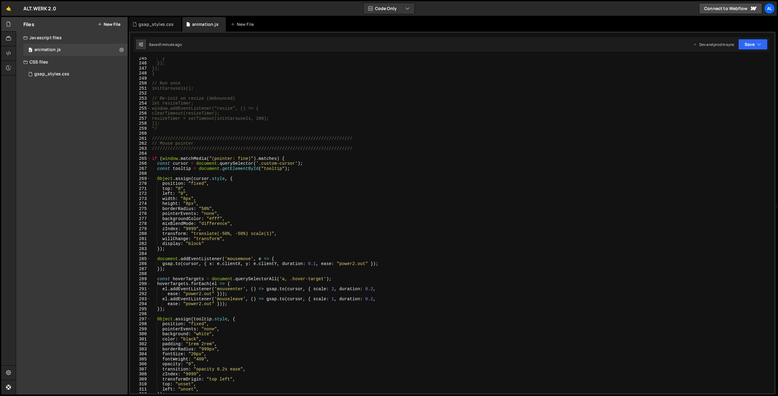
scroll to position [1234, 0]
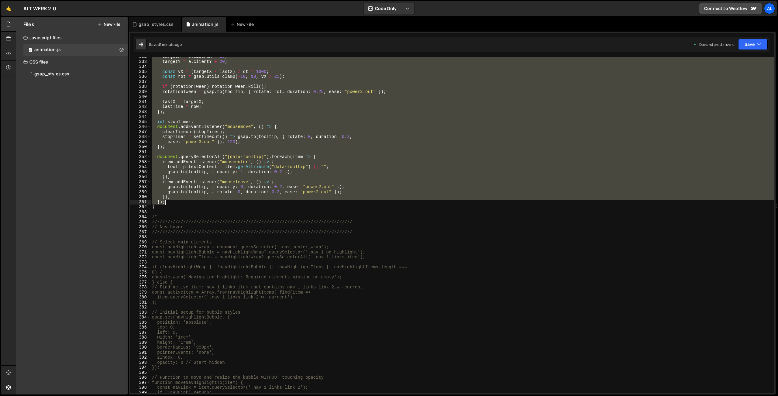
drag, startPoint x: 153, startPoint y: 164, endPoint x: 165, endPoint y: 204, distance: 41.5
click at [165, 204] on div "targetX = e . clientX + 20 ; targetY = e . clientY + 20 ; const vX = ( targetX …" at bounding box center [462, 227] width 623 height 346
type textarea "}); });"
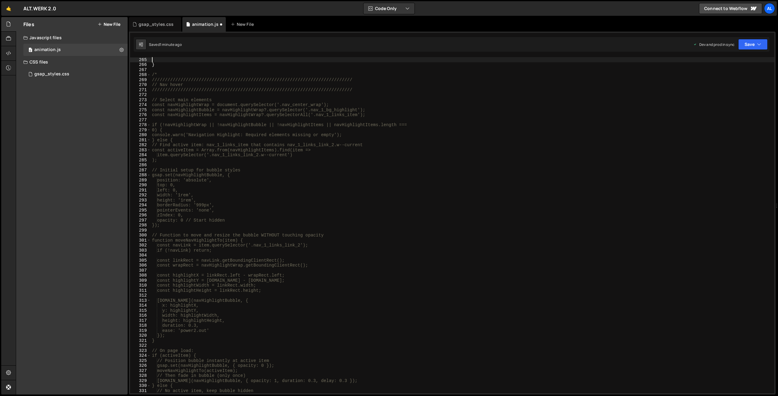
scroll to position [1338, 0]
type textarea "}"
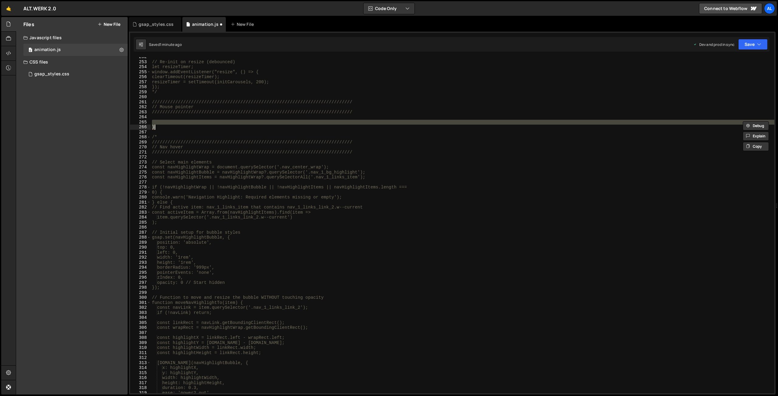
paste textarea
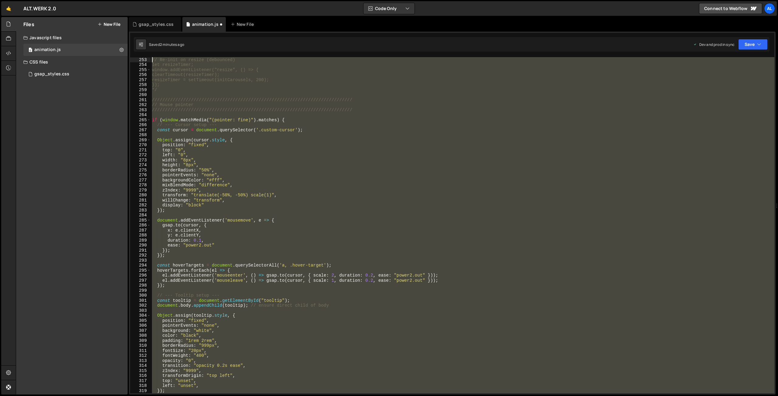
scroll to position [1248, 0]
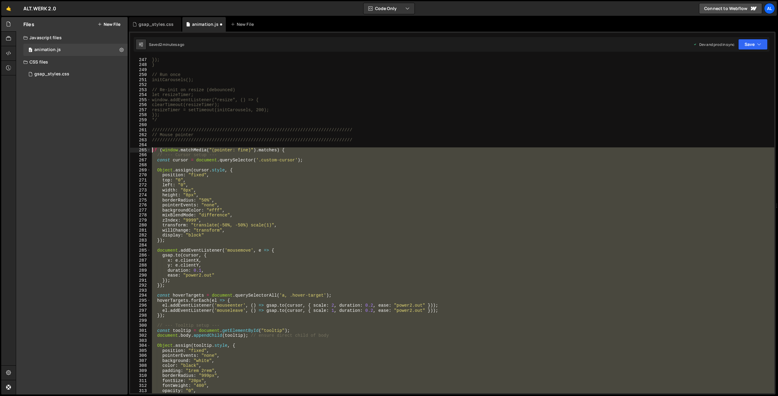
drag, startPoint x: 172, startPoint y: 316, endPoint x: 135, endPoint y: 148, distance: 172.4
click at [151, 148] on div "}); } // Run once initCarousels(); // Re-init on resize (debounced) let resizeT…" at bounding box center [462, 225] width 623 height 336
type textarea "if (window.matchMedia("(pointer: fine)").matches) { // --- Cursor setup ---"
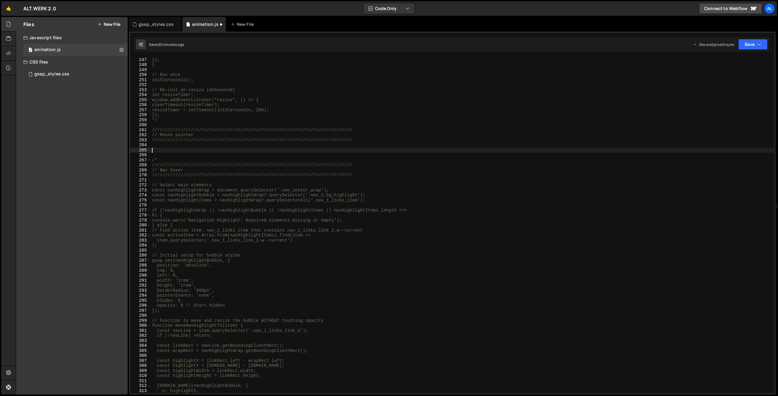
scroll to position [1649, 0]
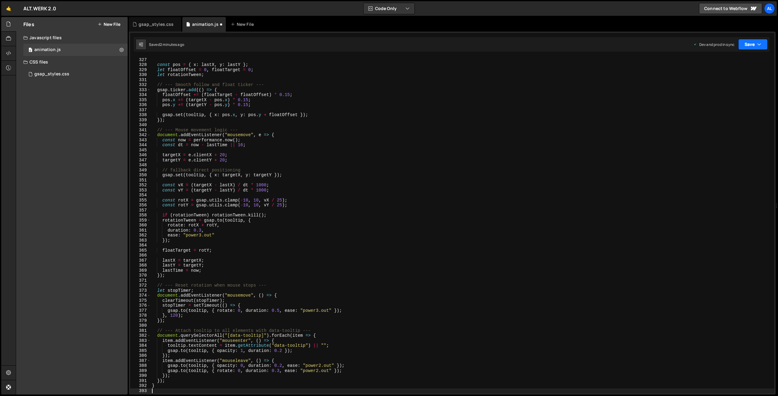
click at [525, 44] on button "Save" at bounding box center [752, 44] width 29 height 11
click at [525, 79] on div "Save to Production S" at bounding box center [732, 79] width 63 height 6
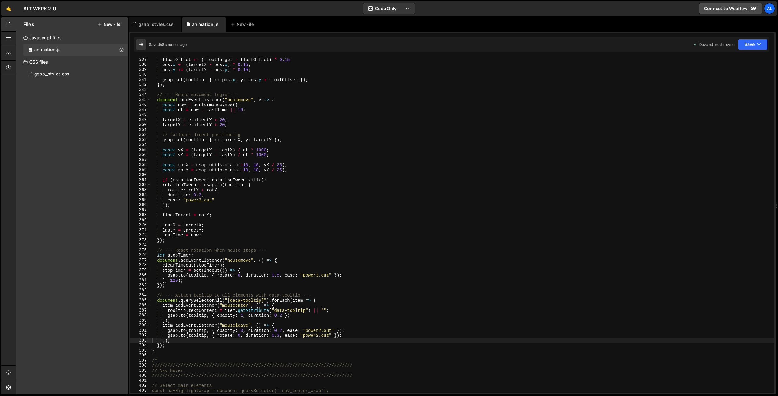
scroll to position [1699, 0]
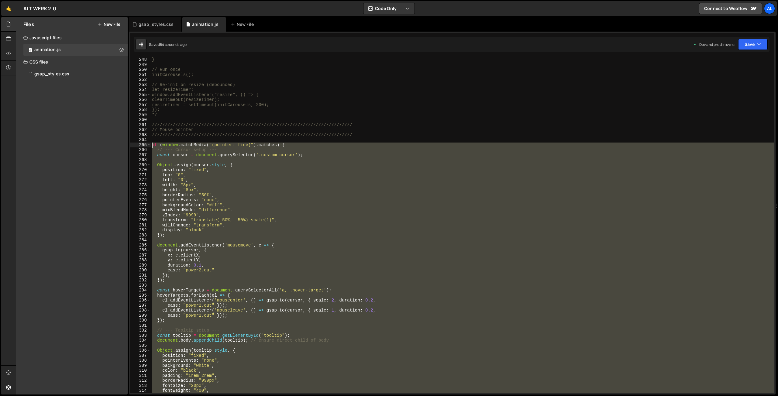
drag, startPoint x: 159, startPoint y: 351, endPoint x: 136, endPoint y: 145, distance: 207.2
click at [151, 145] on div "} // Run once initCarousels(); // Re-init on resize (debounced) let resizeTimer…" at bounding box center [462, 225] width 623 height 336
type textarea "if (window.matchMedia("(pointer: fine)").matches) { // --- Cursor setup ---"
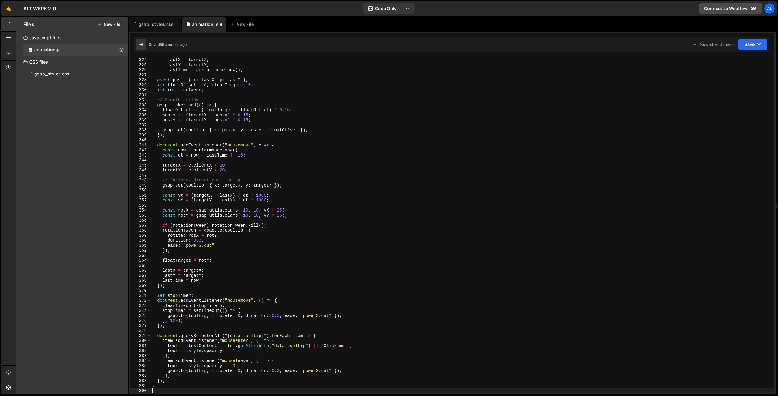
scroll to position [1634, 0]
click at [525, 44] on button "Save" at bounding box center [752, 44] width 29 height 11
click at [525, 79] on div "Save to Production S" at bounding box center [732, 79] width 63 height 6
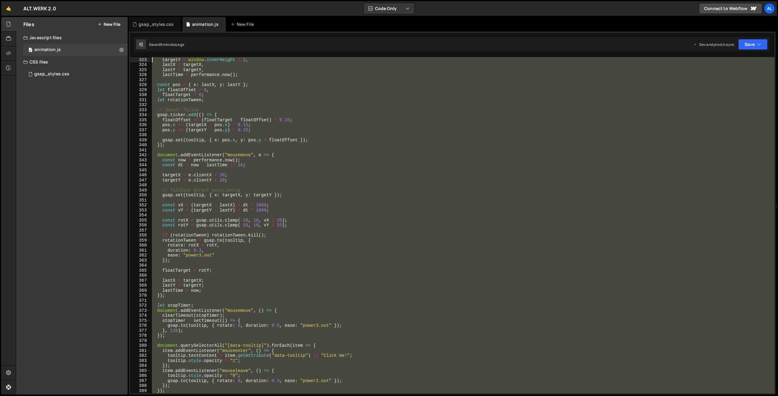
scroll to position [1604, 0]
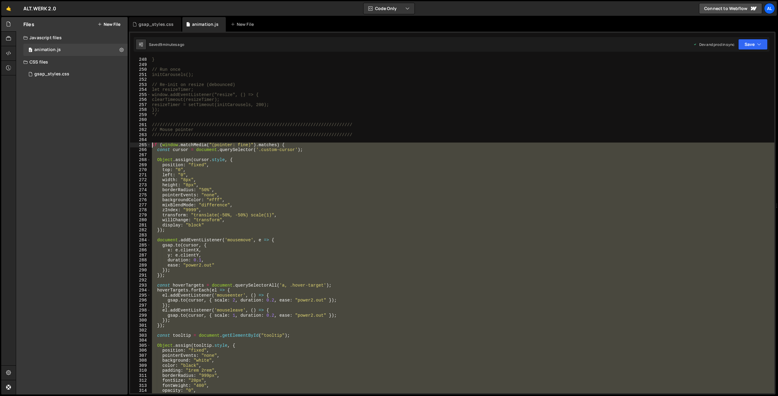
drag, startPoint x: 171, startPoint y: 265, endPoint x: 143, endPoint y: 145, distance: 123.2
click at [151, 145] on div "} // Run once initCarousels(); // Re-init on resize (debounced) let resizeTimer…" at bounding box center [462, 225] width 623 height 336
type textarea "if (window.matchMedia("(pointer: fine)").matches) { const cursor = document.que…"
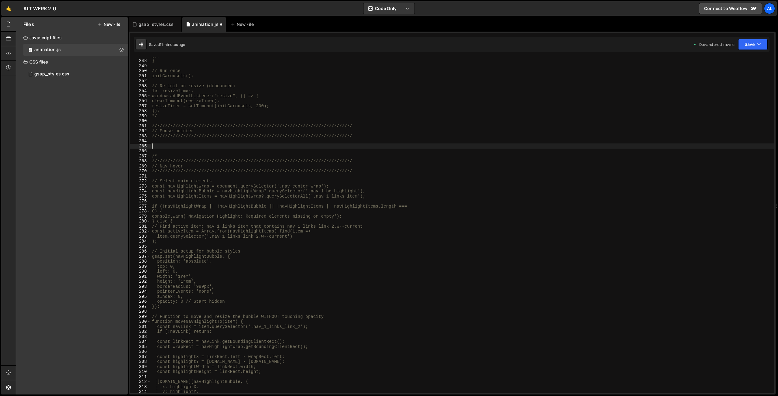
scroll to position [1529, 0]
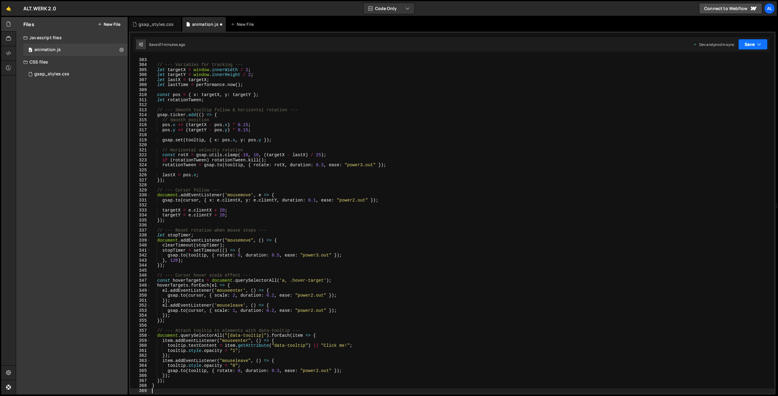
drag, startPoint x: 745, startPoint y: 47, endPoint x: 733, endPoint y: 63, distance: 20.6
click at [525, 47] on button "Save" at bounding box center [752, 44] width 29 height 11
click at [525, 78] on div "Save to Production S" at bounding box center [732, 79] width 63 height 6
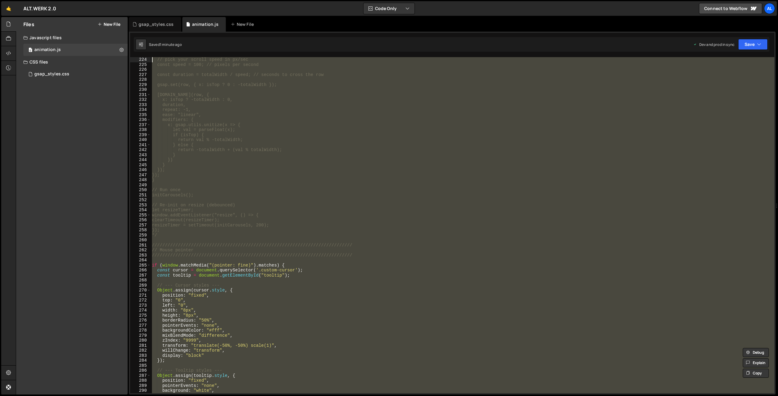
scroll to position [1093, 0]
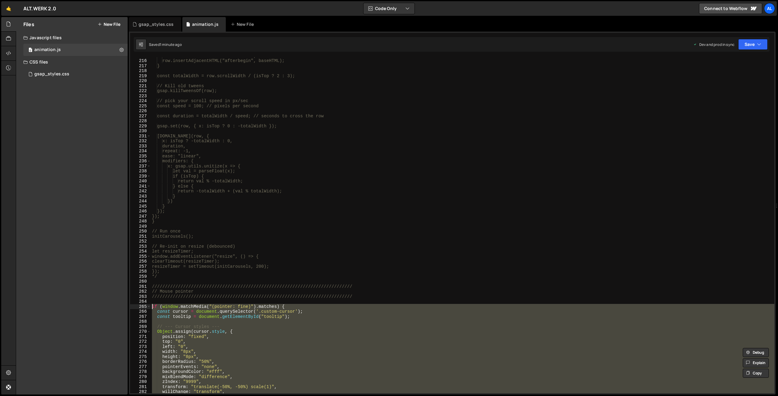
drag, startPoint x: 159, startPoint y: 348, endPoint x: 80, endPoint y: 305, distance: 90.4
click at [151, 293] on div "row.innerHTML = baseHTML + baseHTML; row.insertAdjacentHTML("afterbegin", baseH…" at bounding box center [462, 225] width 623 height 336
type textarea "if (window.matchMedia("(pointer: fine)").matches) { const cursor = document.que…"
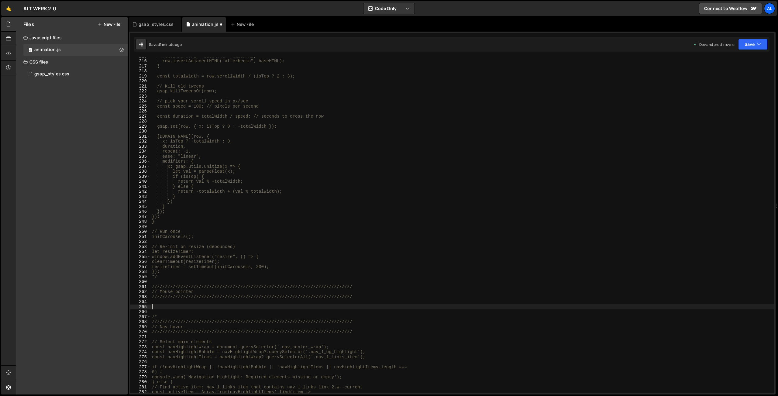
scroll to position [1499, 0]
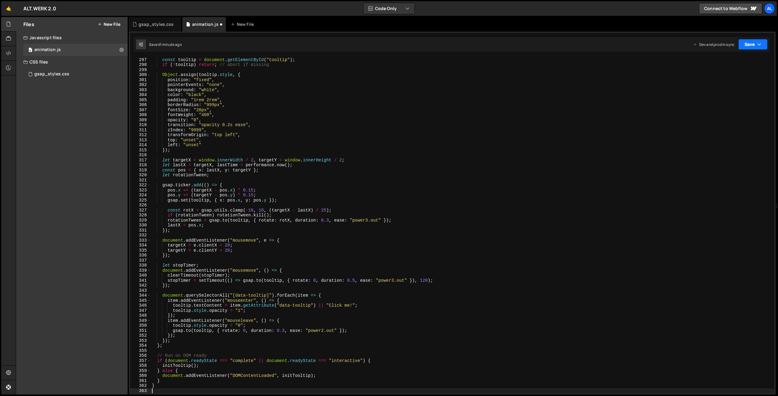
drag, startPoint x: 749, startPoint y: 44, endPoint x: 732, endPoint y: 73, distance: 33.7
click at [525, 44] on button "Save" at bounding box center [752, 44] width 29 height 11
drag, startPoint x: 731, startPoint y: 75, endPoint x: 727, endPoint y: 76, distance: 3.4
click at [525, 75] on button "Save to Production S Saved 1 minute ago" at bounding box center [732, 83] width 73 height 20
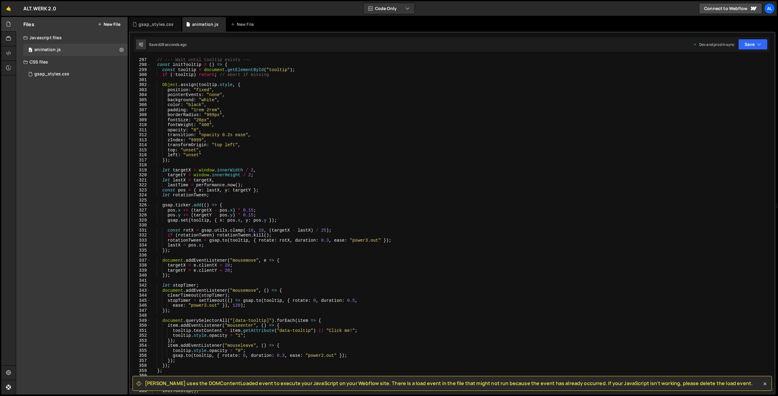
click at [318, 235] on div "// --- Wait until tooltip exists --- const initTooltip = ( ) => { const tooltip…" at bounding box center [462, 225] width 623 height 346
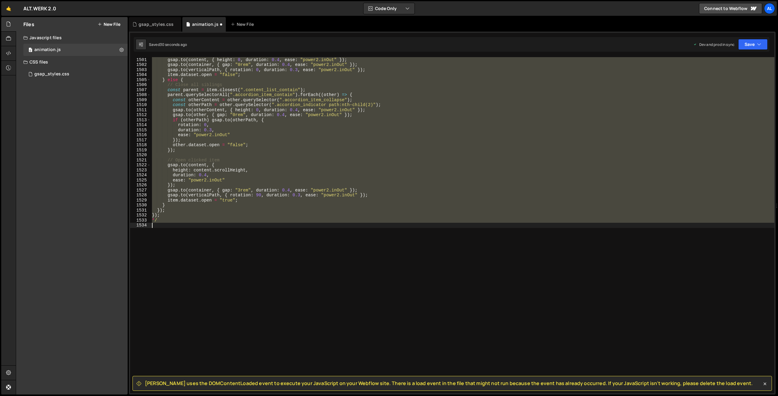
type textarea "*/"
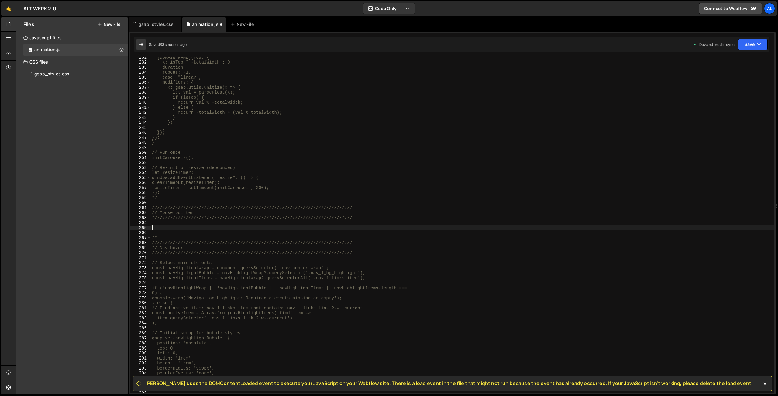
scroll to position [1691, 0]
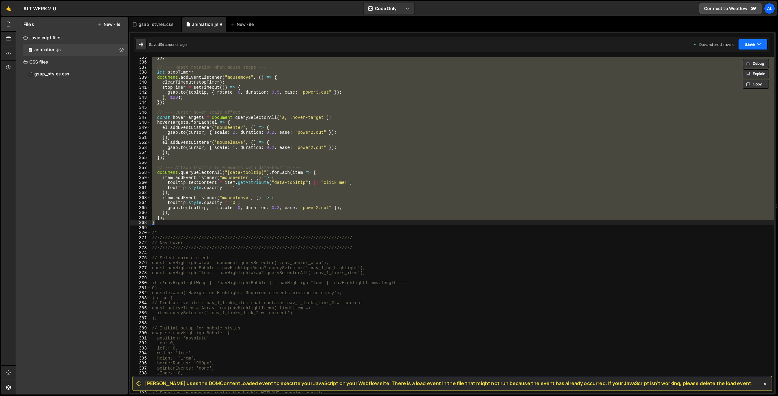
click at [525, 43] on button "Save" at bounding box center [752, 44] width 29 height 11
drag, startPoint x: 730, startPoint y: 77, endPoint x: 629, endPoint y: 64, distance: 101.7
click at [525, 77] on div "Save to Production S" at bounding box center [732, 79] width 63 height 6
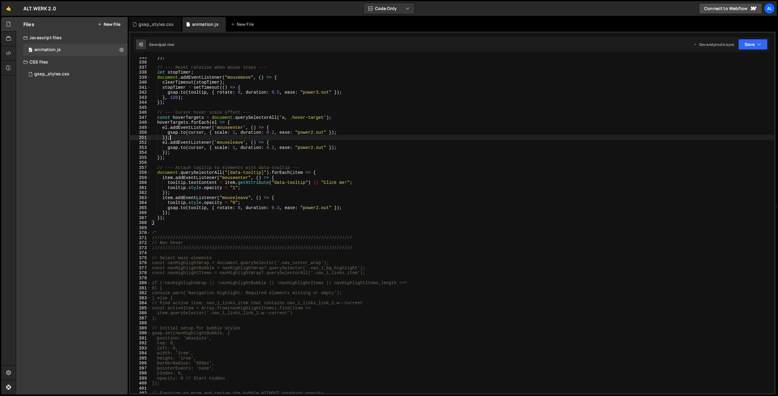
click at [328, 139] on div "}) ; // --- Reset rotation when mouse stops --- let stopTimer ; document . addE…" at bounding box center [462, 228] width 623 height 346
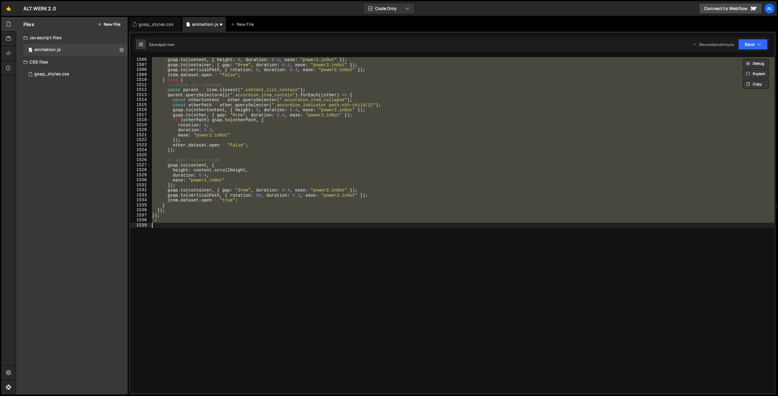
scroll to position [7558, 0]
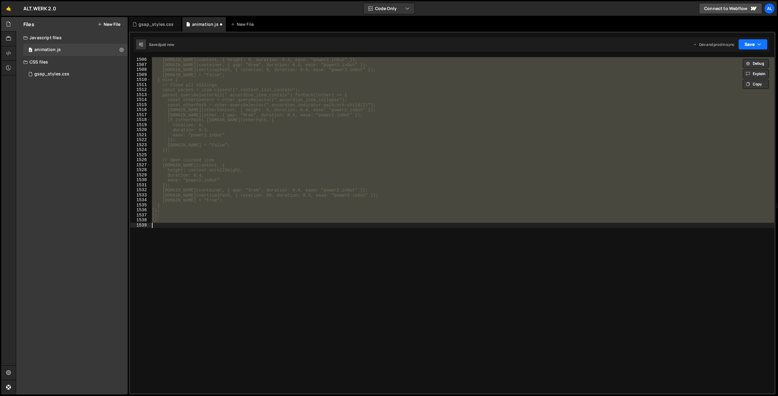
drag, startPoint x: 743, startPoint y: 45, endPoint x: 737, endPoint y: 62, distance: 18.3
click at [525, 45] on button "Save" at bounding box center [752, 44] width 29 height 11
click at [525, 77] on div "Save to Production S" at bounding box center [732, 79] width 63 height 6
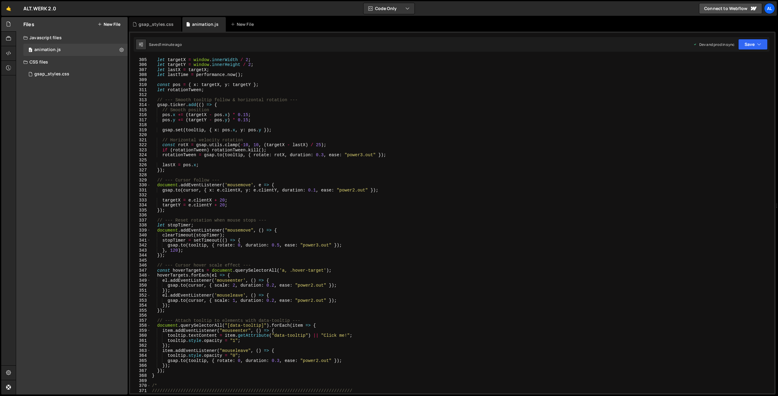
scroll to position [1572, 0]
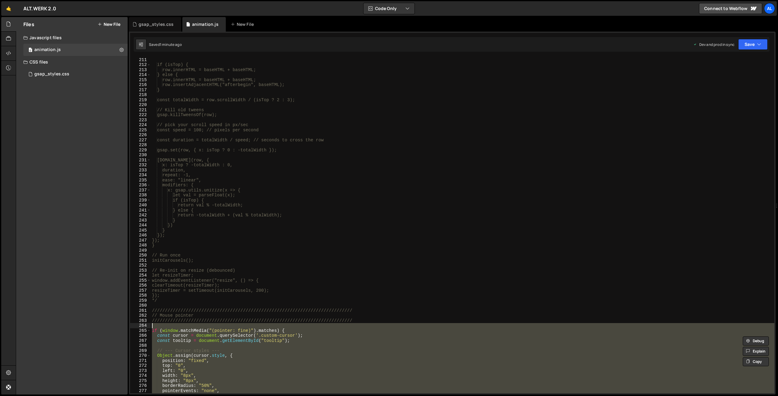
drag, startPoint x: 162, startPoint y: 337, endPoint x: 67, endPoint y: 328, distance: 95.5
click at [151, 293] on div "const isTop = row.classList.contains("logo_carousel_top"); if (isTop) { row.inn…" at bounding box center [462, 225] width 623 height 336
type textarea "if (window.matchMedia("(pointer: fine)").matches) {"
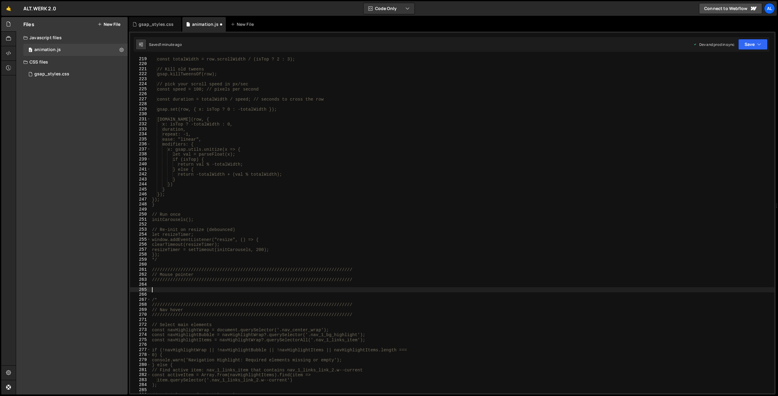
scroll to position [1313, 0]
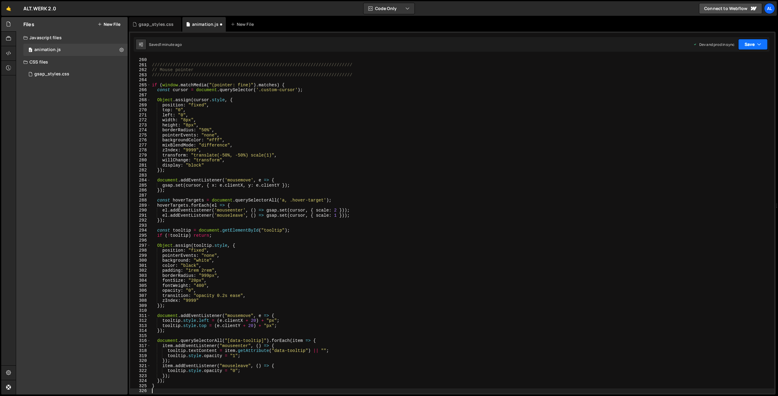
click at [525, 47] on button "Save" at bounding box center [752, 44] width 29 height 11
click at [525, 80] on div "Save to Production S" at bounding box center [732, 79] width 63 height 6
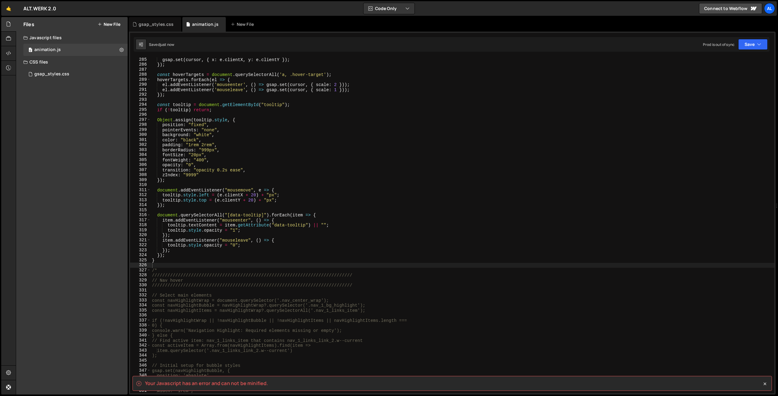
scroll to position [1463, 0]
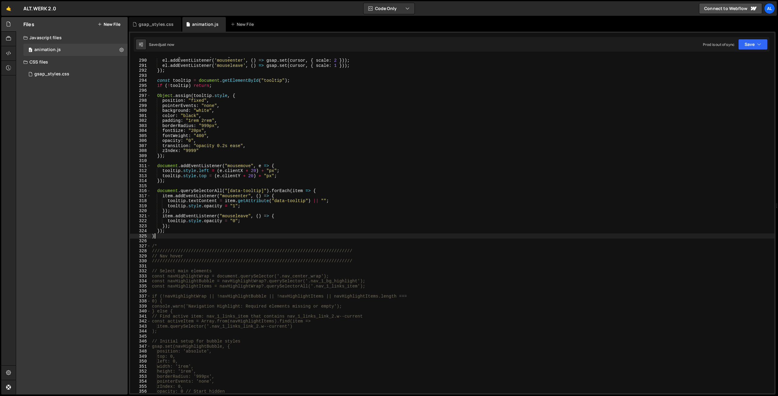
click at [171, 235] on div "hoverTargets . forEach ( el => { el . addEventListener ( 'mouseenter' , ( ) => …" at bounding box center [462, 226] width 623 height 346
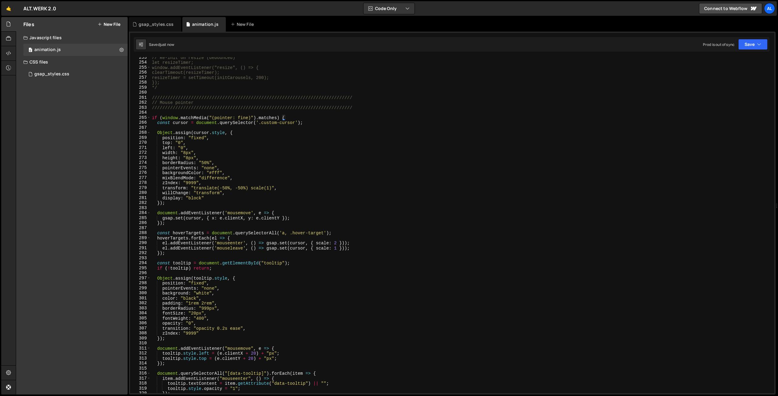
scroll to position [1197, 0]
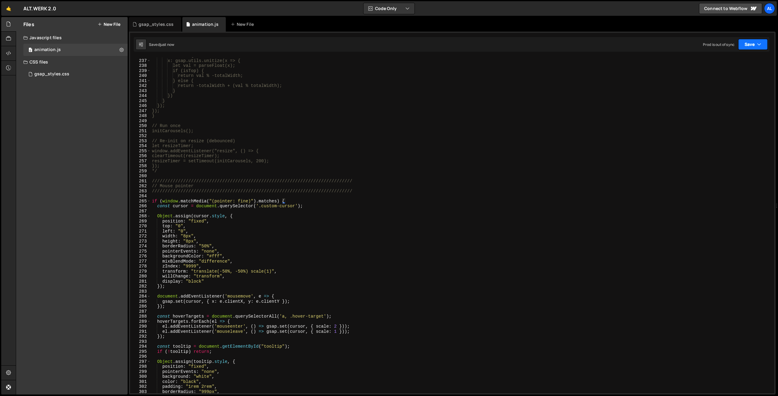
click at [525, 47] on button "Save" at bounding box center [752, 44] width 29 height 11
click at [525, 81] on button "Save to Production S Saved 1 minute ago" at bounding box center [732, 83] width 73 height 20
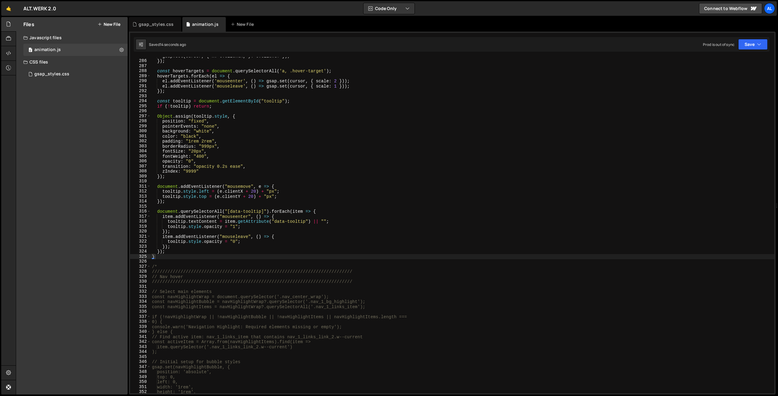
scroll to position [1442, 0]
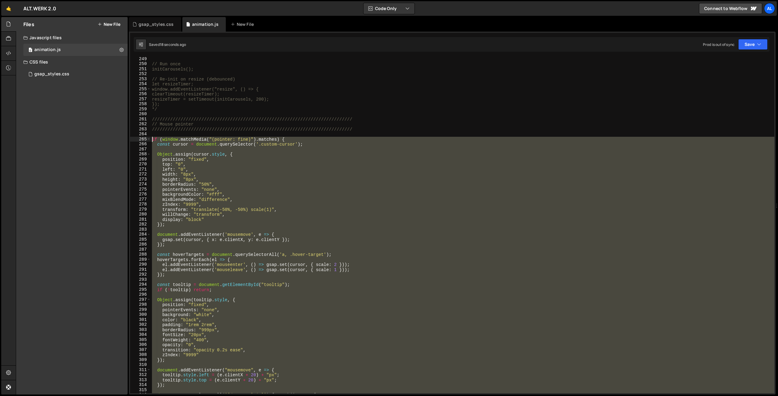
drag, startPoint x: 157, startPoint y: 238, endPoint x: 142, endPoint y: 139, distance: 99.6
click at [151, 139] on div "// Run once initCarousels(); // Re-init on resize (debounced) let resizeTimer; …" at bounding box center [462, 225] width 623 height 336
type textarea "if (window.matchMedia("(pointer: fine)").matches) { const cursor = document.que…"
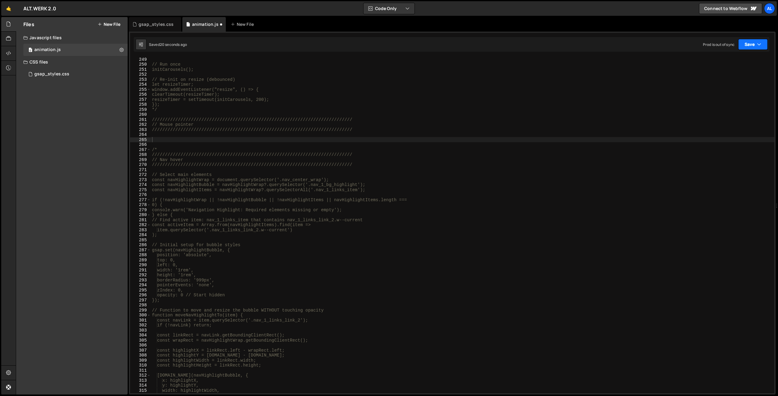
drag, startPoint x: 751, startPoint y: 45, endPoint x: 744, endPoint y: 65, distance: 21.8
click at [525, 45] on button "Save" at bounding box center [752, 44] width 29 height 11
click at [525, 78] on div "Save to Production S" at bounding box center [732, 79] width 63 height 6
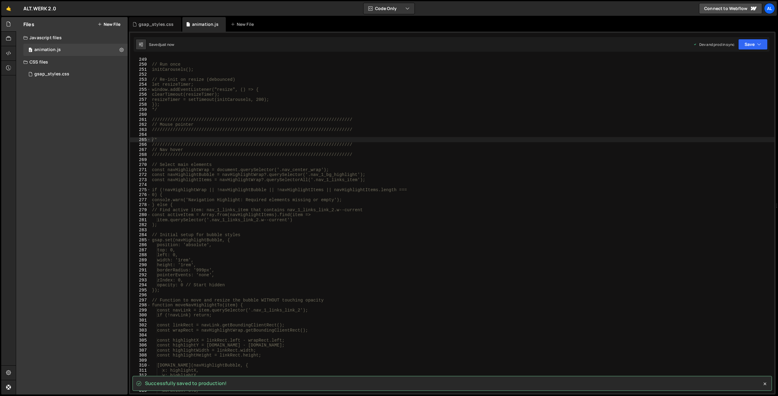
drag, startPoint x: 190, startPoint y: 135, endPoint x: 218, endPoint y: 136, distance: 27.7
click at [190, 135] on div "// Run once initCarousels(); // Re-init on resize (debounced) let resizeTimer; …" at bounding box center [462, 230] width 623 height 346
click at [365, 131] on div "// Run once initCarousels(); // Re-init on resize (debounced) let resizeTimer; …" at bounding box center [462, 230] width 623 height 346
type textarea "/////////////////////////////////////////////////////////////////////////////"
paste textarea
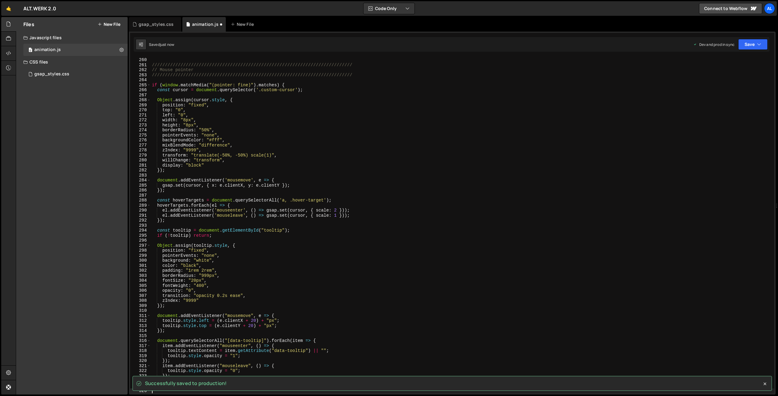
scroll to position [1313, 0]
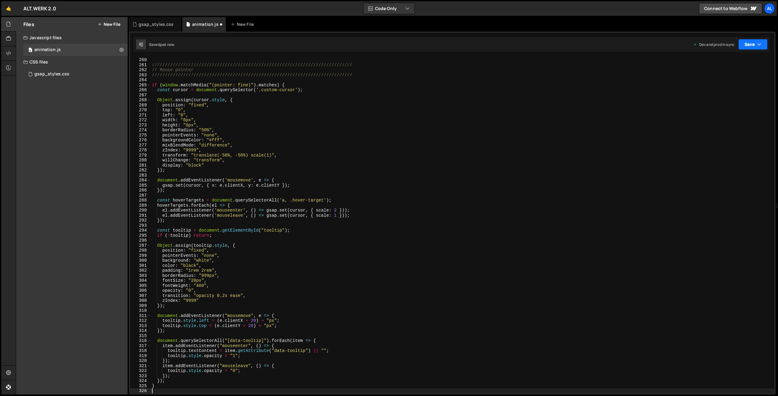
click at [525, 46] on button "Save" at bounding box center [752, 44] width 29 height 11
click at [525, 76] on button "Save to Production S Saved just now" at bounding box center [732, 83] width 73 height 20
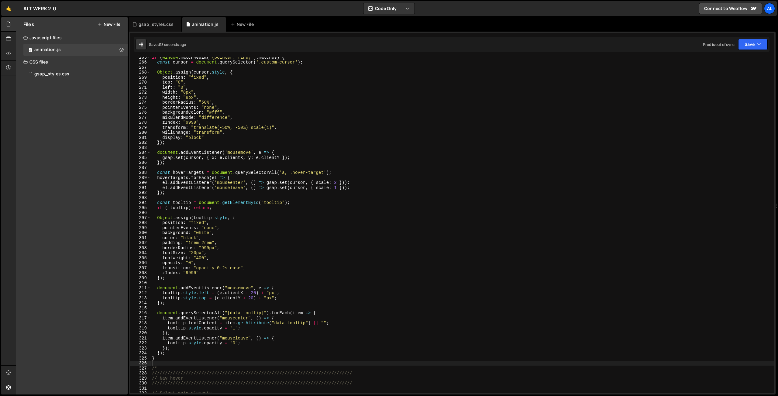
scroll to position [1343, 0]
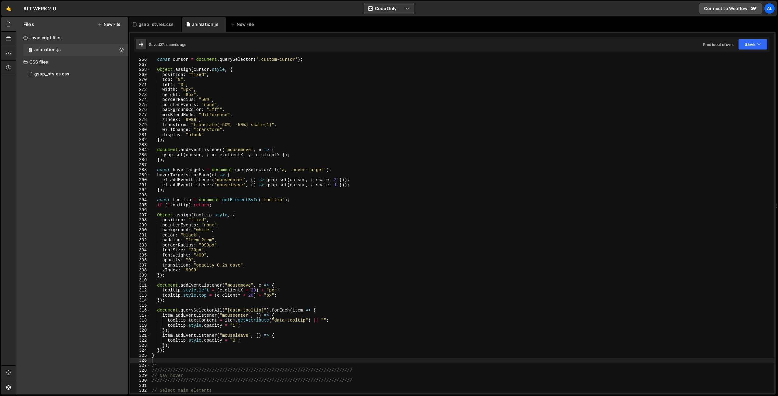
click at [173, 293] on div "const cursor = document . querySelector ( '.custom-cursor' ) ; Object . assign …" at bounding box center [462, 230] width 623 height 346
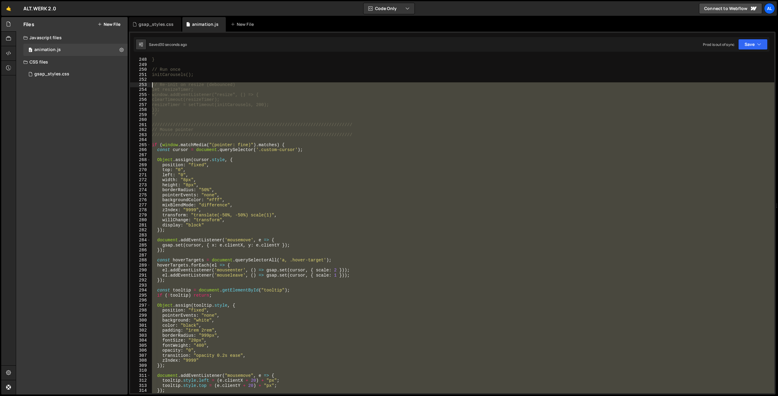
scroll to position [1253, 0]
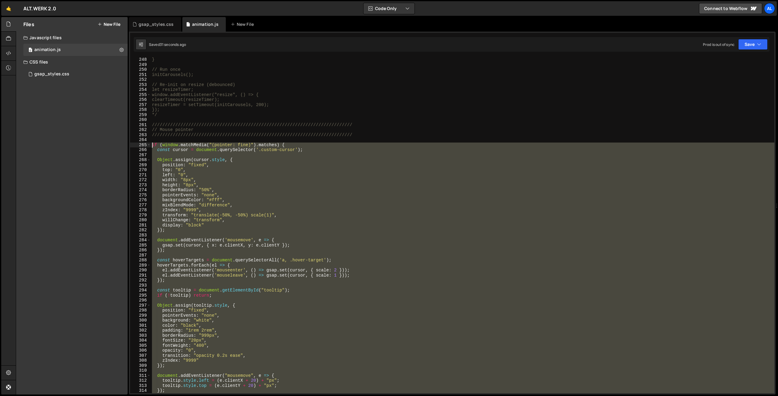
drag, startPoint x: 160, startPoint y: 354, endPoint x: 125, endPoint y: 143, distance: 214.1
click at [151, 143] on div "} // Run once initCarousels(); // Re-init on resize (debounced) let resizeTimer…" at bounding box center [462, 225] width 623 height 336
type textarea "if (window.matchMedia("(pointer: fine)").matches) { const cursor = document.que…"
paste textarea
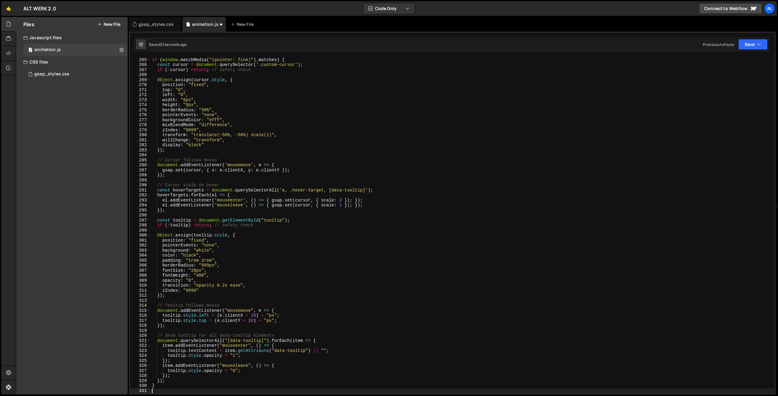
scroll to position [1338, 0]
drag, startPoint x: 749, startPoint y: 44, endPoint x: 735, endPoint y: 70, distance: 29.2
click at [525, 45] on button "Save" at bounding box center [752, 44] width 29 height 11
drag, startPoint x: 732, startPoint y: 84, endPoint x: 723, endPoint y: 86, distance: 9.8
click at [525, 84] on div "39 seconds ago" at bounding box center [724, 85] width 27 height 5
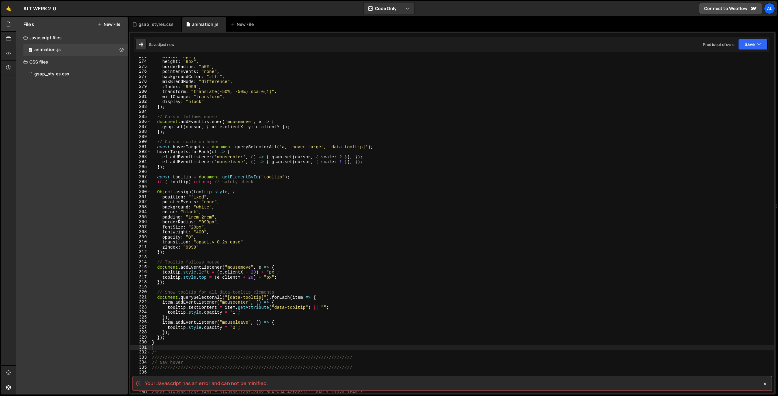
scroll to position [1400, 0]
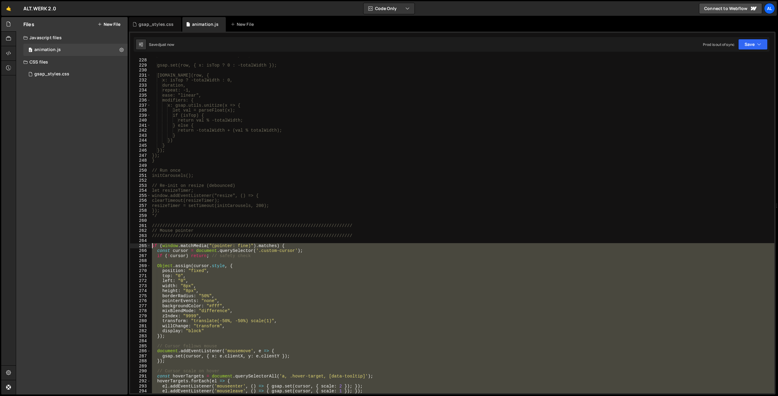
drag, startPoint x: 161, startPoint y: 324, endPoint x: 105, endPoint y: 246, distance: 95.7
click at [151, 246] on div "const duration = totalWidth / speed; // seconds to cross the row gsap.set(row, …" at bounding box center [462, 225] width 623 height 336
type textarea "if (window.matchMedia("(pointer: fine)").matches) { const cursor = document.que…"
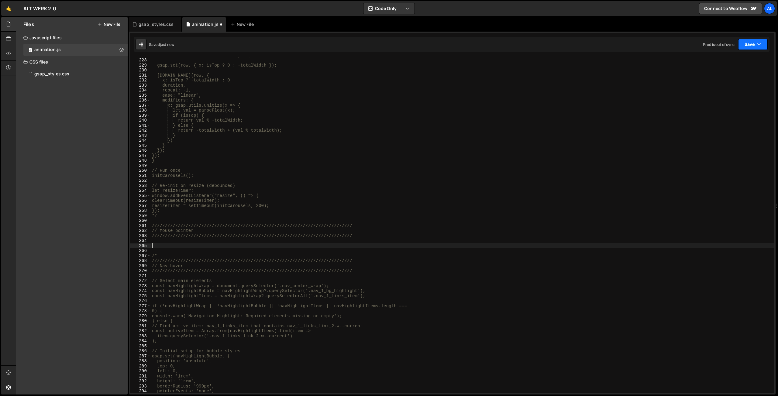
click at [525, 45] on button "Save" at bounding box center [752, 44] width 29 height 11
click at [525, 85] on div "48 seconds ago" at bounding box center [724, 85] width 27 height 5
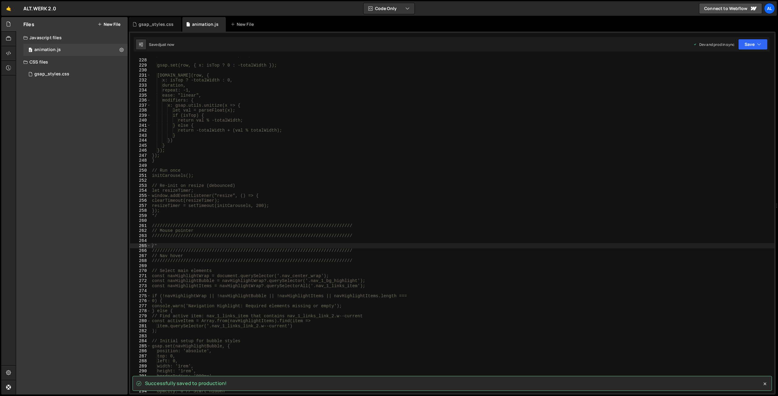
type textarea "/////////////////////////////////////////////////////////////////////////////"
click at [366, 235] on div "const duration = totalWidth / speed; // seconds to cross the row gsap.set(row, …" at bounding box center [462, 226] width 623 height 346
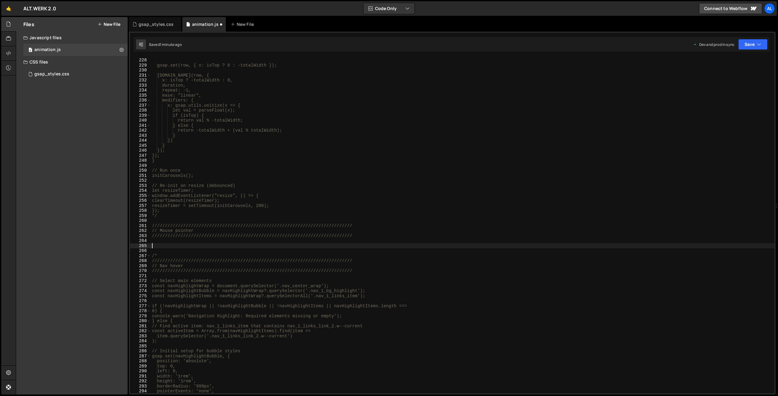
scroll to position [1338, 0]
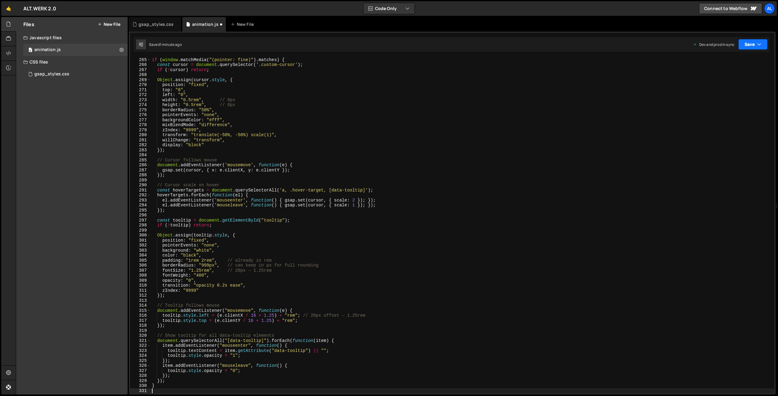
click at [525, 44] on button "Save" at bounding box center [752, 44] width 29 height 11
click at [525, 84] on div "Saved 1 minute ago" at bounding box center [732, 85] width 63 height 7
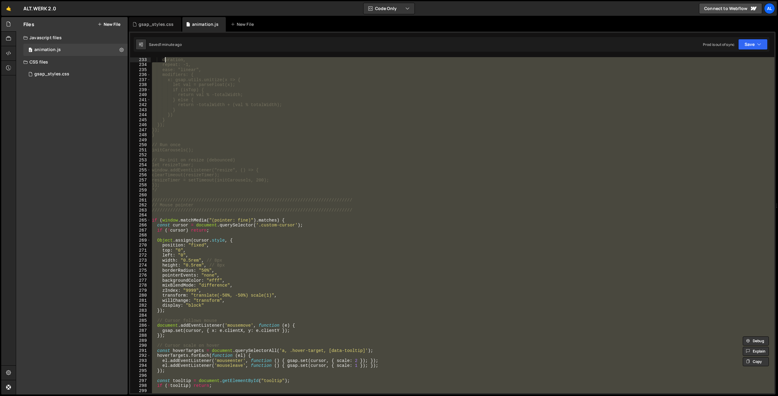
scroll to position [1173, 0]
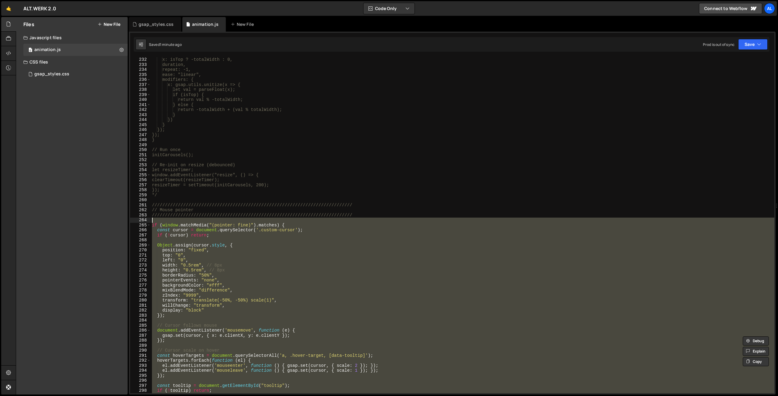
drag, startPoint x: 163, startPoint y: 339, endPoint x: 103, endPoint y: 221, distance: 132.3
click at [151, 221] on div "x: isTop ? -totalWidth : 0, duration, repeat: -1, ease: "linear", modifiers: { …" at bounding box center [462, 225] width 623 height 336
type textarea "if (window.matchMedia("(pointer: fine)").matches) {"
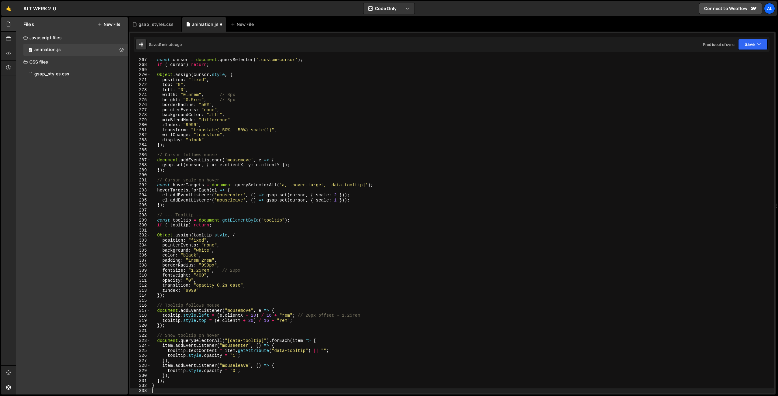
scroll to position [1348, 0]
click at [525, 46] on button "Save" at bounding box center [752, 44] width 29 height 11
click at [525, 79] on div "Save to Production S" at bounding box center [732, 79] width 63 height 6
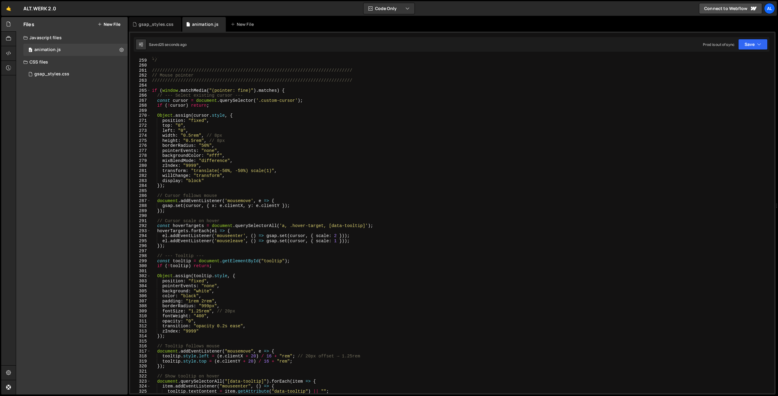
scroll to position [1307, 0]
click at [525, 44] on button "Save" at bounding box center [752, 44] width 29 height 11
drag, startPoint x: 741, startPoint y: 78, endPoint x: 484, endPoint y: 84, distance: 257.1
click at [525, 77] on div "Save to Production S" at bounding box center [732, 79] width 63 height 6
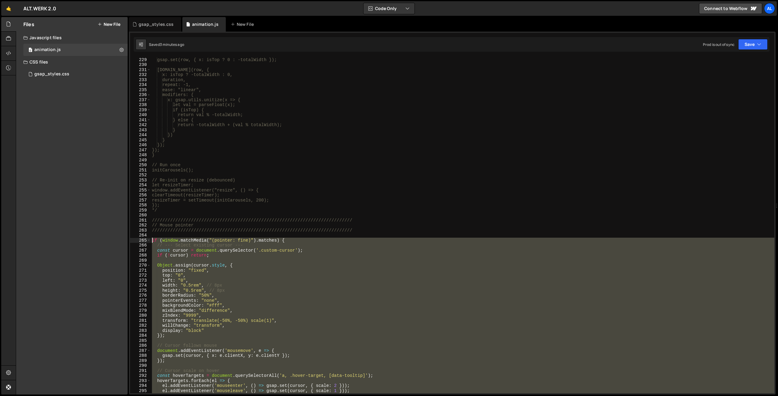
drag, startPoint x: 164, startPoint y: 223, endPoint x: 125, endPoint y: 241, distance: 42.3
click at [151, 241] on div "gsap.set(row, { x: isTop ? 0 : -totalWidth }); [DOMAIN_NAME](row, { x: isTop ? …" at bounding box center [462, 225] width 623 height 336
type textarea "if (window.matchMedia("(pointer: fine)").matches) { // --- Select existing curs…"
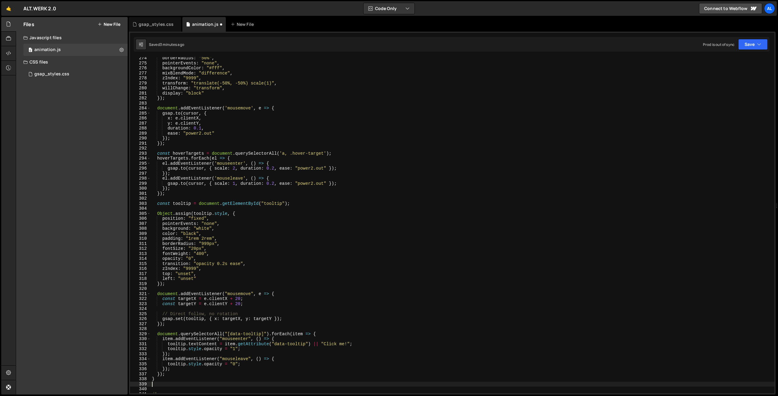
scroll to position [1410, 0]
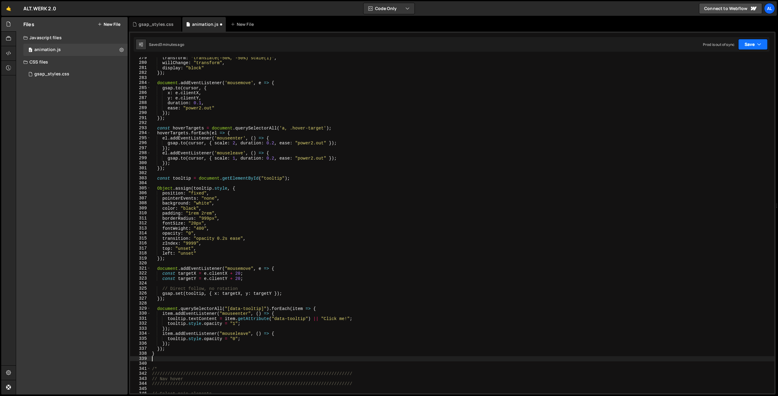
drag, startPoint x: 743, startPoint y: 46, endPoint x: 737, endPoint y: 70, distance: 24.9
click at [525, 46] on button "Save" at bounding box center [752, 44] width 29 height 11
click at [525, 78] on div "Save to Production S" at bounding box center [732, 79] width 63 height 6
click at [170, 293] on div "transform : "translate(-50%, -50%) scale(1)" , willChange : "transform" , displ…" at bounding box center [462, 228] width 623 height 346
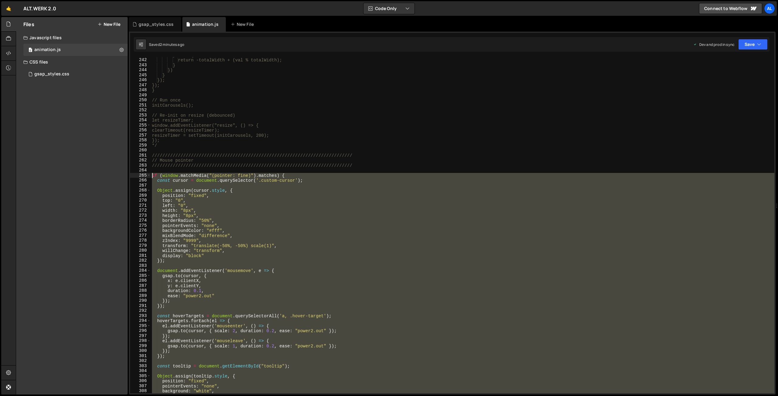
drag, startPoint x: 167, startPoint y: 354, endPoint x: 103, endPoint y: 176, distance: 188.8
click at [151, 176] on div "} else { return -totalWidth + (val % totalWidth); } }) } }); }); } // Run once …" at bounding box center [462, 225] width 623 height 336
type textarea "if (window.matchMedia("(pointer: fine)").matches) { const cursor = document.que…"
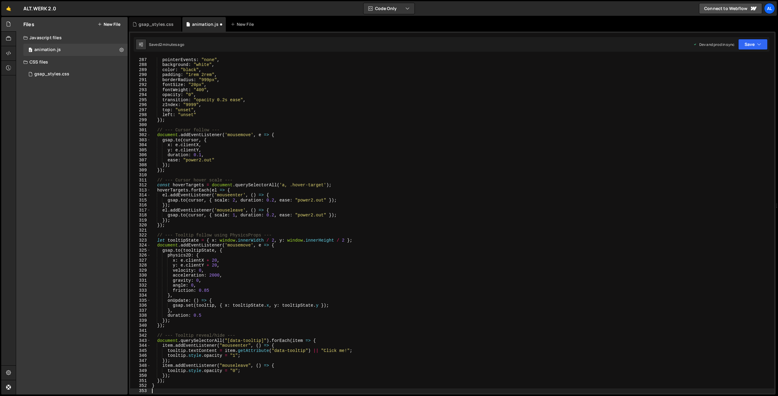
scroll to position [1448, 0]
click at [525, 46] on button "Save" at bounding box center [752, 44] width 29 height 11
drag, startPoint x: 721, startPoint y: 84, endPoint x: 615, endPoint y: 88, distance: 105.8
click at [525, 84] on div "2 minutes ago" at bounding box center [723, 85] width 24 height 5
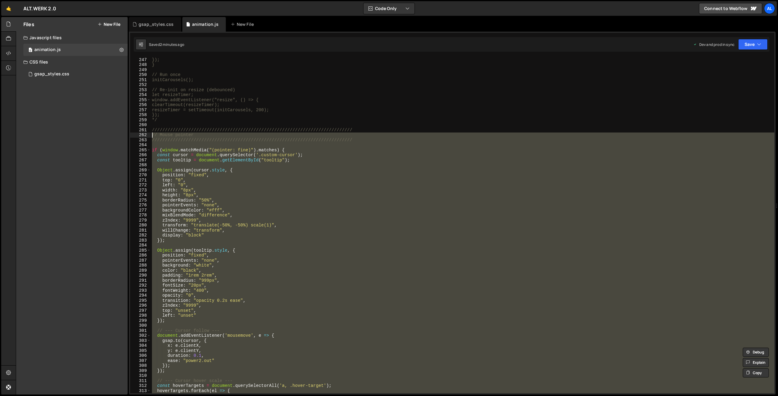
scroll to position [1248, 0]
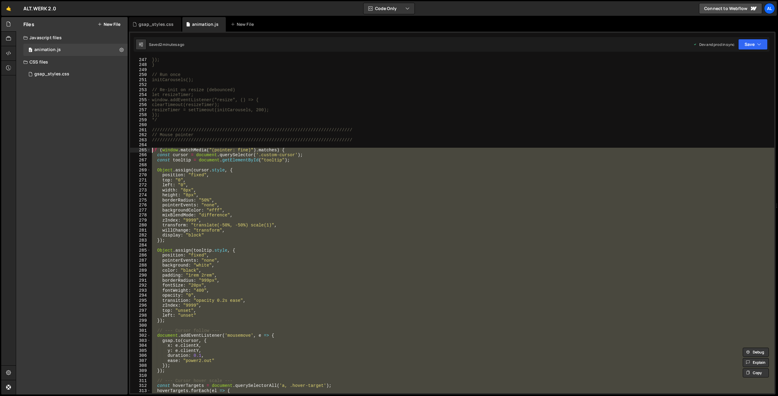
drag, startPoint x: 161, startPoint y: 353, endPoint x: 143, endPoint y: 152, distance: 201.3
click at [151, 152] on div "}); }); } // Run once initCarousels(); // Re-init on resize (debounced) let res…" at bounding box center [462, 225] width 623 height 336
type textarea "if (window.matchMedia("(pointer: fine)").matches) { const cursor = document.que…"
paste textarea
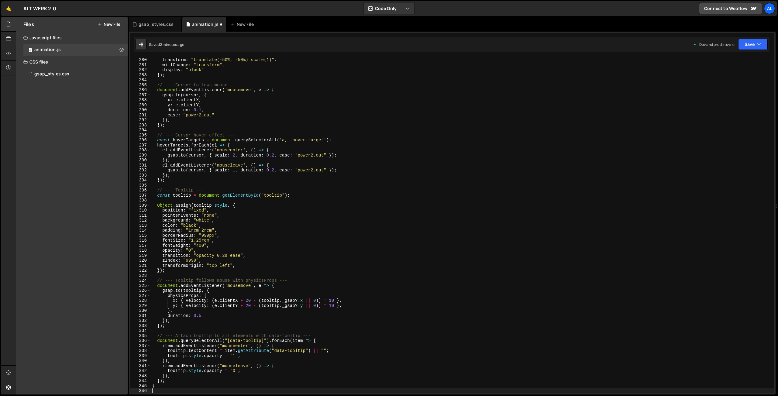
scroll to position [1413, 0]
click at [525, 42] on button "Save" at bounding box center [752, 44] width 29 height 11
drag, startPoint x: 735, startPoint y: 82, endPoint x: 309, endPoint y: 9, distance: 431.9
click at [525, 82] on div "Save to Production S" at bounding box center [732, 79] width 63 height 6
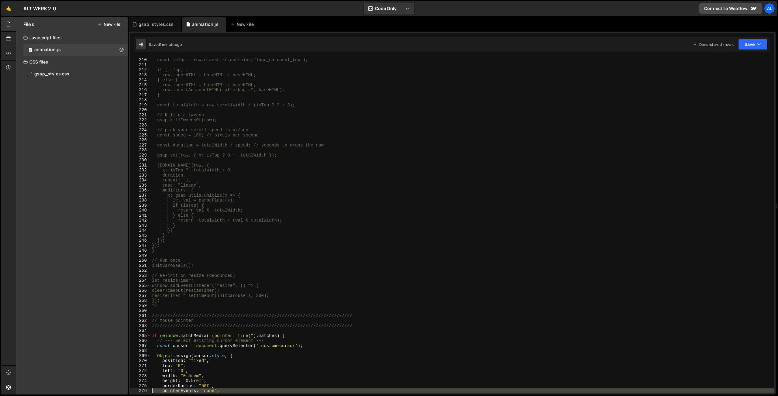
scroll to position [1108, 0]
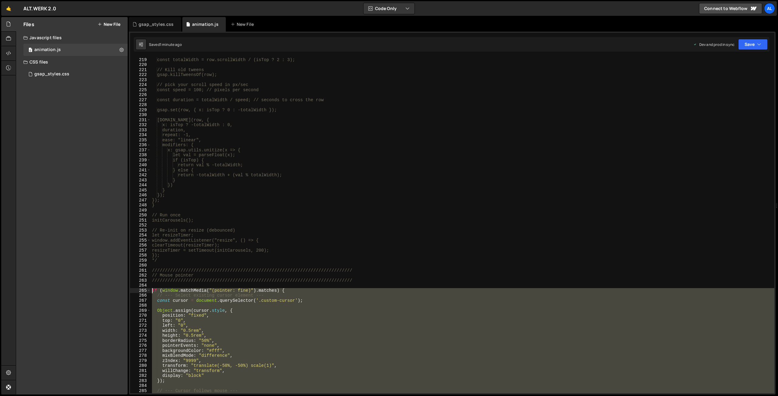
drag, startPoint x: 159, startPoint y: 346, endPoint x: 111, endPoint y: 292, distance: 72.3
click at [151, 292] on div "const totalWidth = row.scrollWidth / (isTop ? 2 : 3); // Kill old tweens gsap.k…" at bounding box center [462, 225] width 623 height 336
type textarea "if (window.matchMedia("(pointer: fine)").matches) { // --- Select existing curs…"
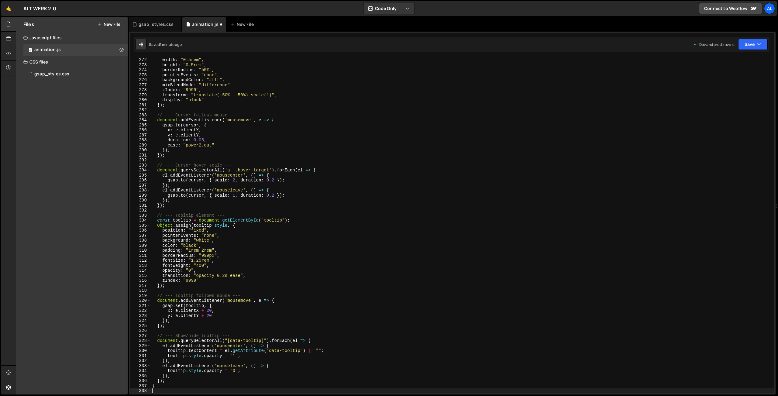
scroll to position [1373, 0]
click at [525, 46] on button "Save" at bounding box center [752, 44] width 29 height 11
click at [525, 85] on div "Saved 1 minute ago" at bounding box center [732, 85] width 63 height 7
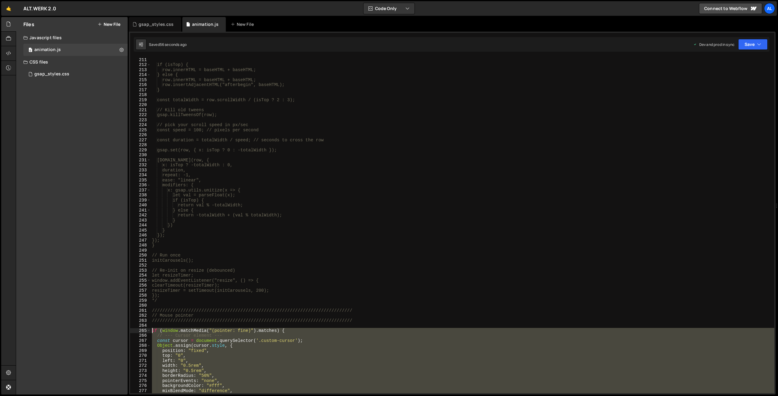
drag, startPoint x: 164, startPoint y: 364, endPoint x: 108, endPoint y: 329, distance: 66.5
click at [151, 293] on div "if (isTop) { row.innerHTML = baseHTML + baseHTML; } else { row.innerHTML = base…" at bounding box center [462, 225] width 623 height 336
type textarea "if (window.matchMedia("(pointer: fine)").matches) {"
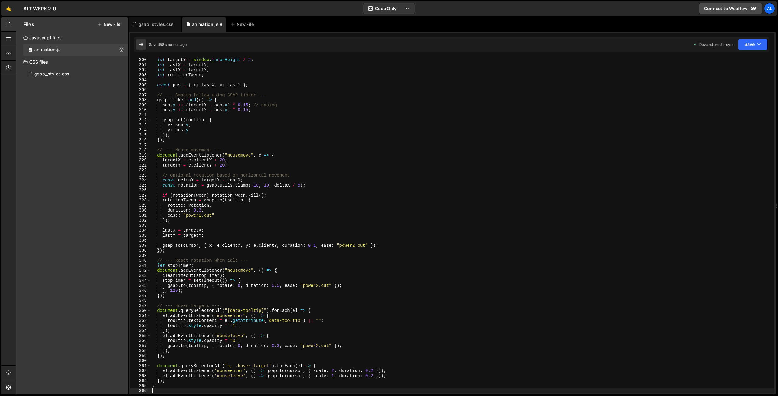
scroll to position [1513, 0]
drag, startPoint x: 753, startPoint y: 48, endPoint x: 741, endPoint y: 63, distance: 19.9
click at [525, 48] on button "Save" at bounding box center [752, 44] width 29 height 11
drag, startPoint x: 737, startPoint y: 82, endPoint x: 599, endPoint y: 63, distance: 139.4
click at [525, 82] on div "Save to Production S" at bounding box center [732, 79] width 63 height 6
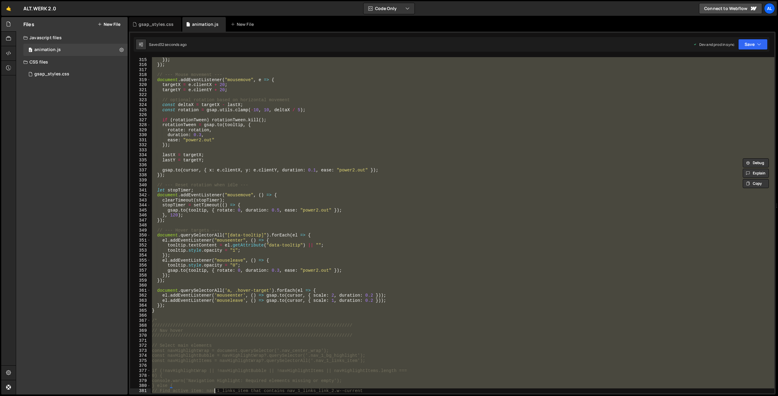
scroll to position [1599, 0]
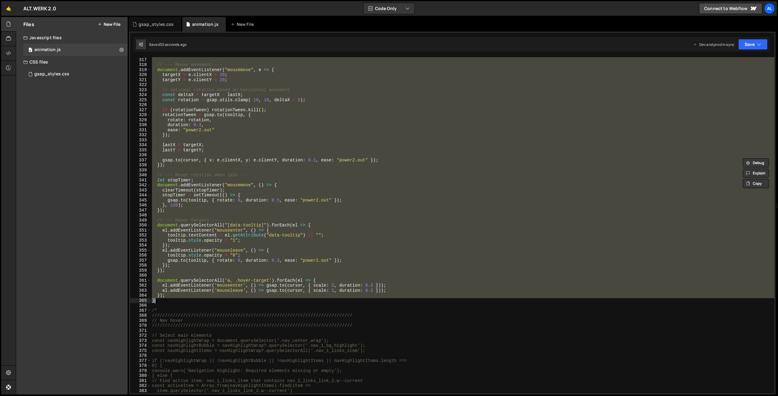
drag, startPoint x: 152, startPoint y: 158, endPoint x: 174, endPoint y: 301, distance: 144.7
click at [174, 301] on div "}) ; // --- Mouse movement --- document . addEventListener ( "mousemove" , e =>…" at bounding box center [462, 225] width 623 height 346
type textarea "}); }"
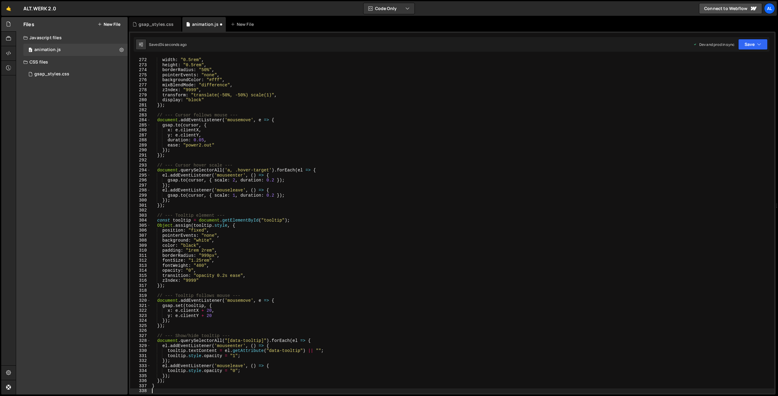
scroll to position [1373, 0]
drag, startPoint x: 749, startPoint y: 44, endPoint x: 743, endPoint y: 53, distance: 11.6
click at [749, 44] on button "Save" at bounding box center [752, 44] width 29 height 11
click at [734, 83] on div "35 seconds ago" at bounding box center [724, 85] width 27 height 5
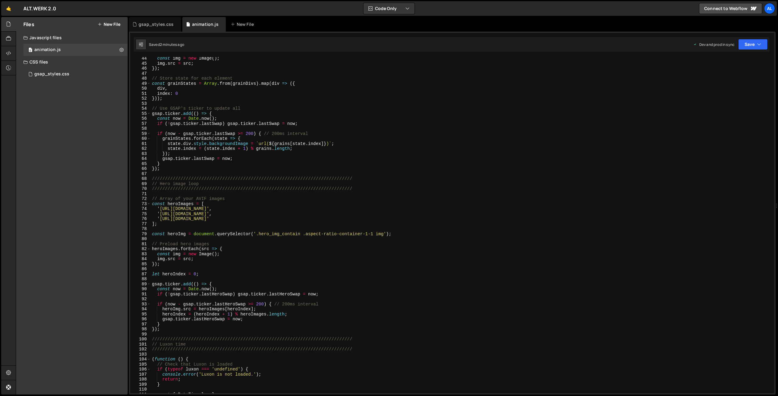
scroll to position [210, 0]
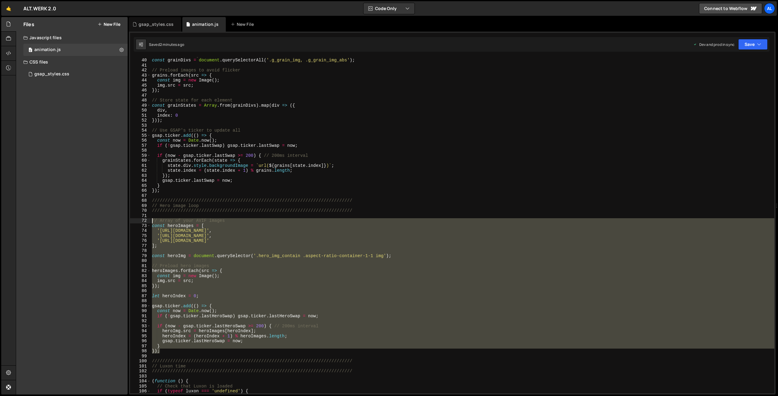
drag, startPoint x: 162, startPoint y: 352, endPoint x: 142, endPoint y: 219, distance: 134.9
click at [151, 219] on div "// Select all targets const grainDivs = document . querySelectorAll ( '.g_grain…" at bounding box center [462, 225] width 623 height 336
drag, startPoint x: 165, startPoint y: 352, endPoint x: 170, endPoint y: 352, distance: 5.5
click at [165, 352] on div "// Select all targets const grainDivs = document . querySelectorAll ( '.g_grain…" at bounding box center [462, 225] width 623 height 336
drag, startPoint x: 170, startPoint y: 351, endPoint x: 136, endPoint y: 222, distance: 133.9
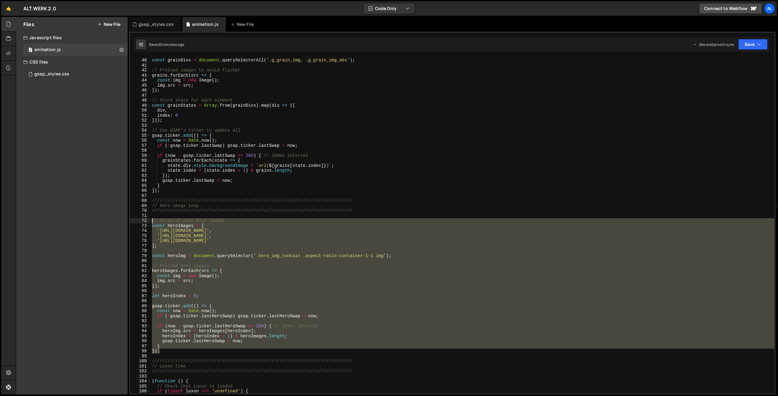
click at [151, 222] on div "// Select all targets const grainDivs = document . querySelectorAll ( '.g_grain…" at bounding box center [462, 225] width 623 height 336
type textarea "// Array of your AVIF images const heroImages = ["
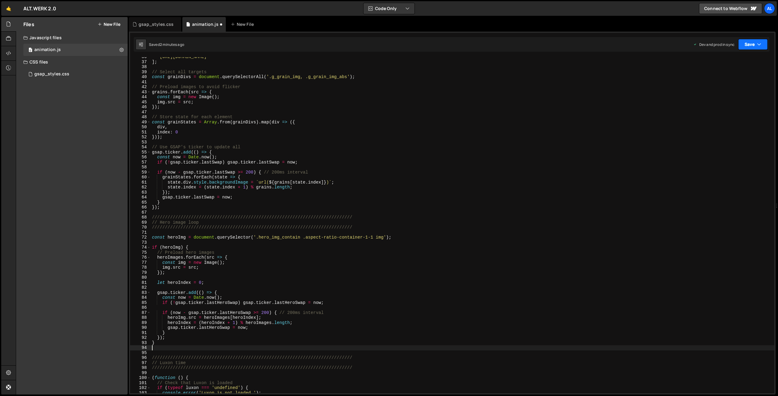
scroll to position [187, 0]
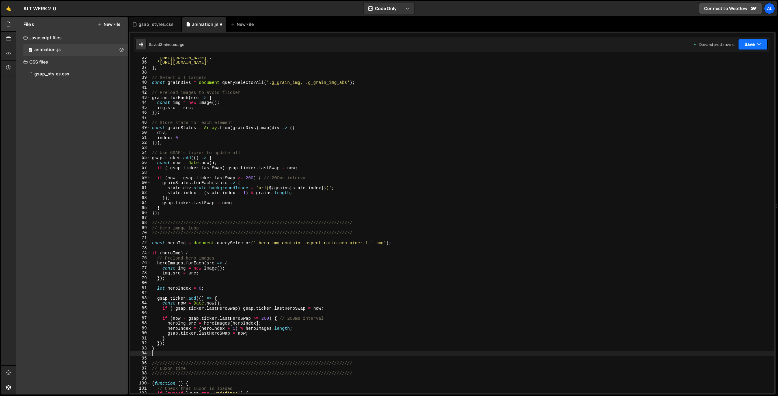
drag, startPoint x: 752, startPoint y: 44, endPoint x: 746, endPoint y: 63, distance: 20.0
click at [752, 44] on button "Save" at bounding box center [752, 44] width 29 height 11
click at [741, 81] on div "Save to Production S" at bounding box center [732, 79] width 63 height 6
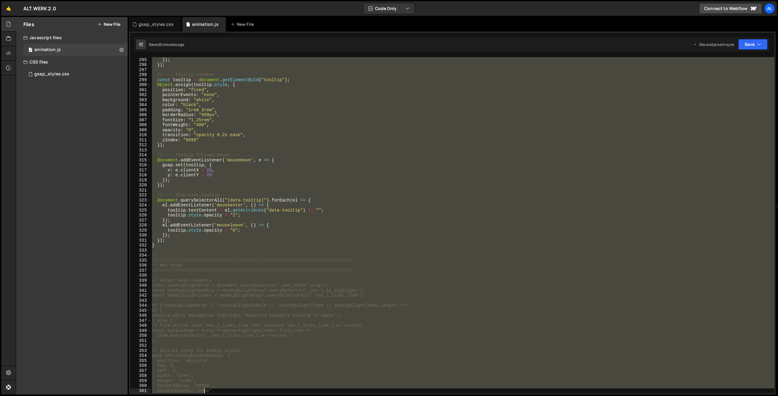
scroll to position [1523, 0]
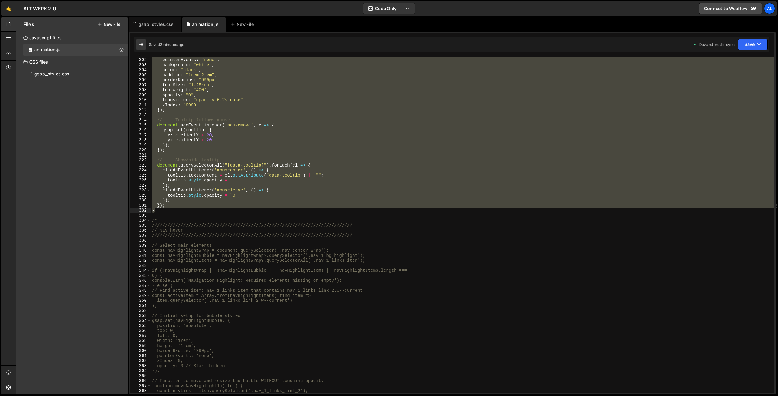
drag, startPoint x: 152, startPoint y: 185, endPoint x: 163, endPoint y: 211, distance: 27.8
click at [163, 211] on div "position : "fixed" , pointerEvents : "none" , background : "white" , color : "b…" at bounding box center [462, 225] width 623 height 346
type textarea "}); }"
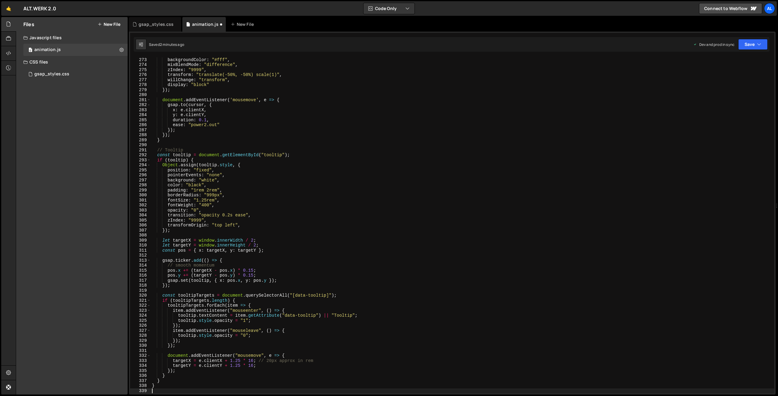
scroll to position [1378, 0]
click at [744, 45] on button "Save" at bounding box center [752, 44] width 29 height 11
drag, startPoint x: 739, startPoint y: 81, endPoint x: 399, endPoint y: 8, distance: 347.5
click at [737, 81] on div "Save to Production S" at bounding box center [732, 79] width 63 height 6
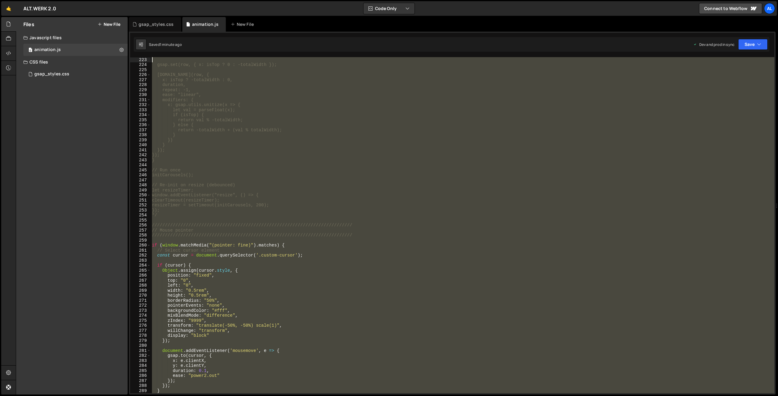
scroll to position [1098, 0]
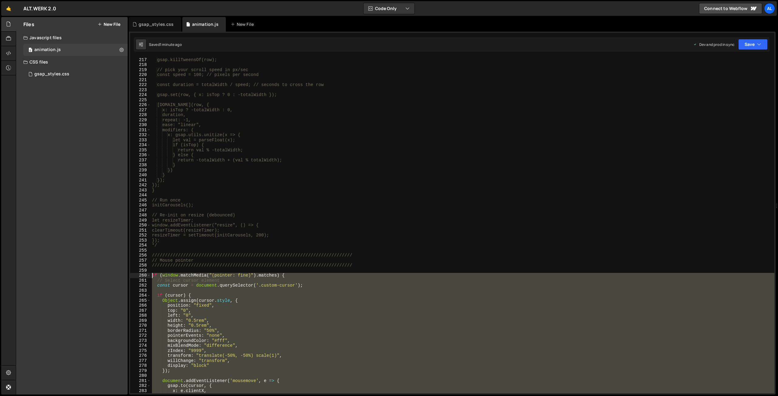
drag, startPoint x: 164, startPoint y: 344, endPoint x: 122, endPoint y: 275, distance: 80.7
click at [151, 275] on div "gsap.killTweensOf(row); // pick your scroll speed in px/sec const speed = 100; …" at bounding box center [462, 225] width 623 height 336
type textarea "if (window.matchMedia("(pointer: fine)").matches) { // Select cursor element"
paste textarea
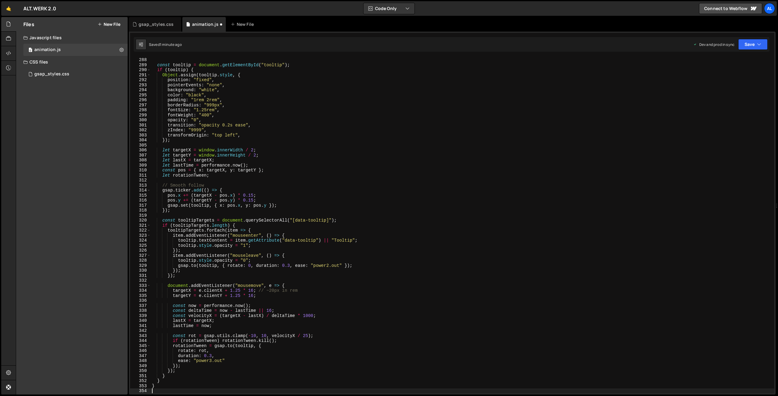
scroll to position [1453, 0]
drag, startPoint x: 750, startPoint y: 46, endPoint x: 743, endPoint y: 59, distance: 14.7
click at [750, 46] on button "Save" at bounding box center [752, 44] width 29 height 11
click at [735, 77] on div "Save to Production S" at bounding box center [732, 79] width 63 height 6
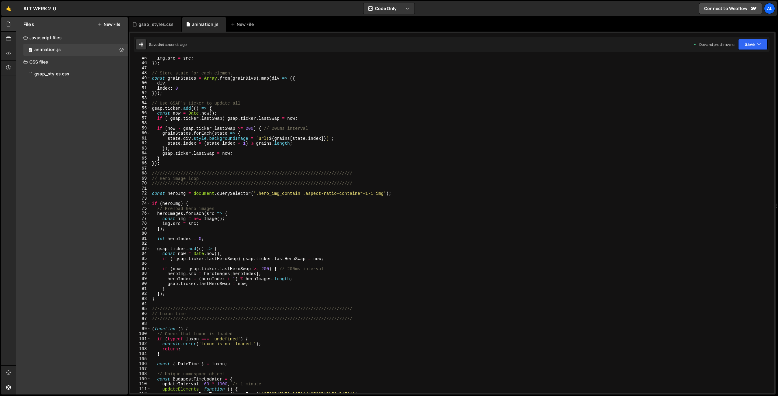
scroll to position [0, 0]
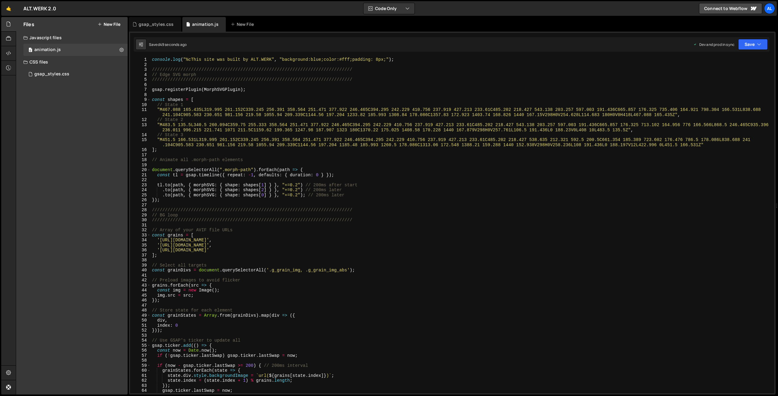
click at [254, 90] on div "console . log ( "%cThis site was built by ALT.WERK" , "background:blue;color:#f…" at bounding box center [462, 230] width 623 height 346
drag, startPoint x: 256, startPoint y: 90, endPoint x: 149, endPoint y: 88, distance: 106.9
click at [151, 88] on div "console . log ( "%cThis site was built by ALT.WERK" , "background:blue;color:#f…" at bounding box center [462, 225] width 623 height 336
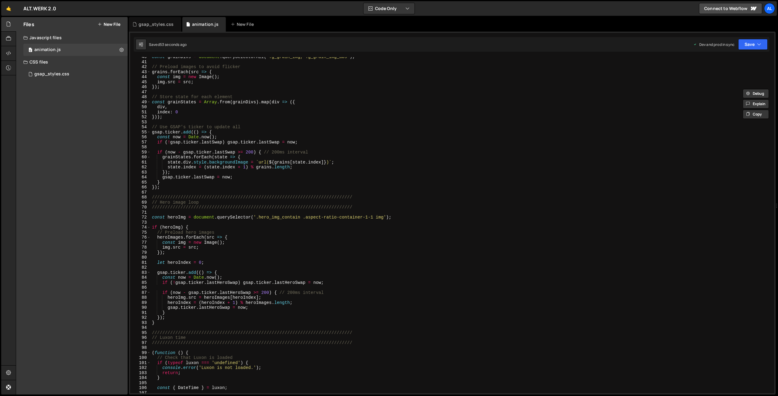
scroll to position [213, 0]
click at [280, 244] on div "const grainDivs = document . querySelectorAll ( '.g_grain_img, .g_grain_img_abs…" at bounding box center [462, 227] width 623 height 346
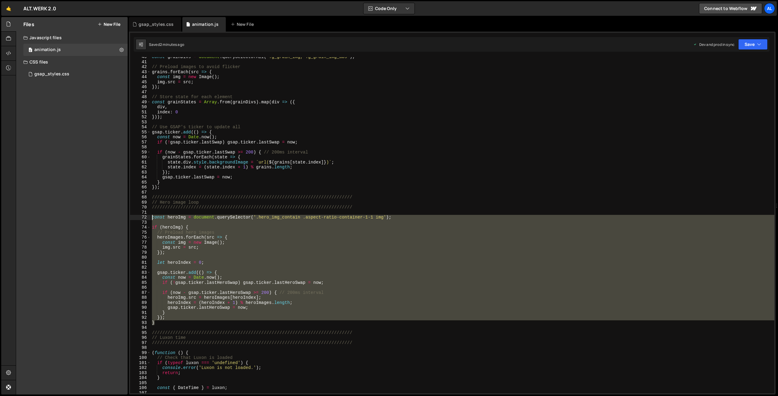
drag, startPoint x: 157, startPoint y: 324, endPoint x: 135, endPoint y: 219, distance: 108.1
click at [151, 217] on div "const grainDivs = document . querySelectorAll ( '.g_grain_img, .g_grain_img_abs…" at bounding box center [462, 225] width 623 height 336
type textarea "const heroImg = document.querySelector('.hero_img_contain .aspect-ratio-contain…"
paste textarea
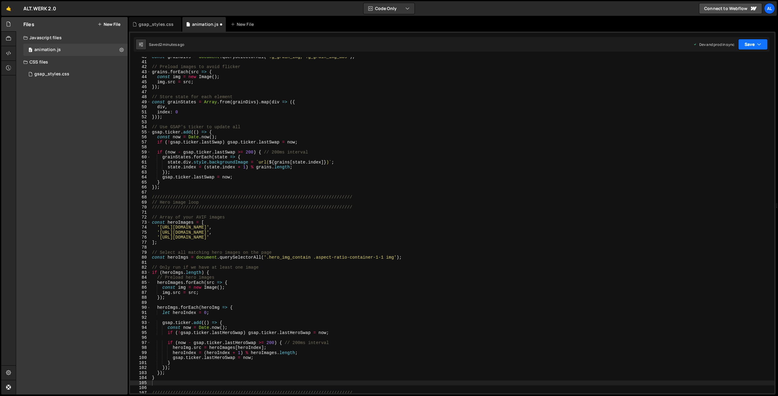
click at [749, 44] on button "Save" at bounding box center [752, 44] width 29 height 11
drag, startPoint x: 727, startPoint y: 81, endPoint x: 721, endPoint y: 80, distance: 6.4
click at [727, 81] on div "Save to Production S" at bounding box center [732, 79] width 63 height 6
